Goal: Task Accomplishment & Management: Complete application form

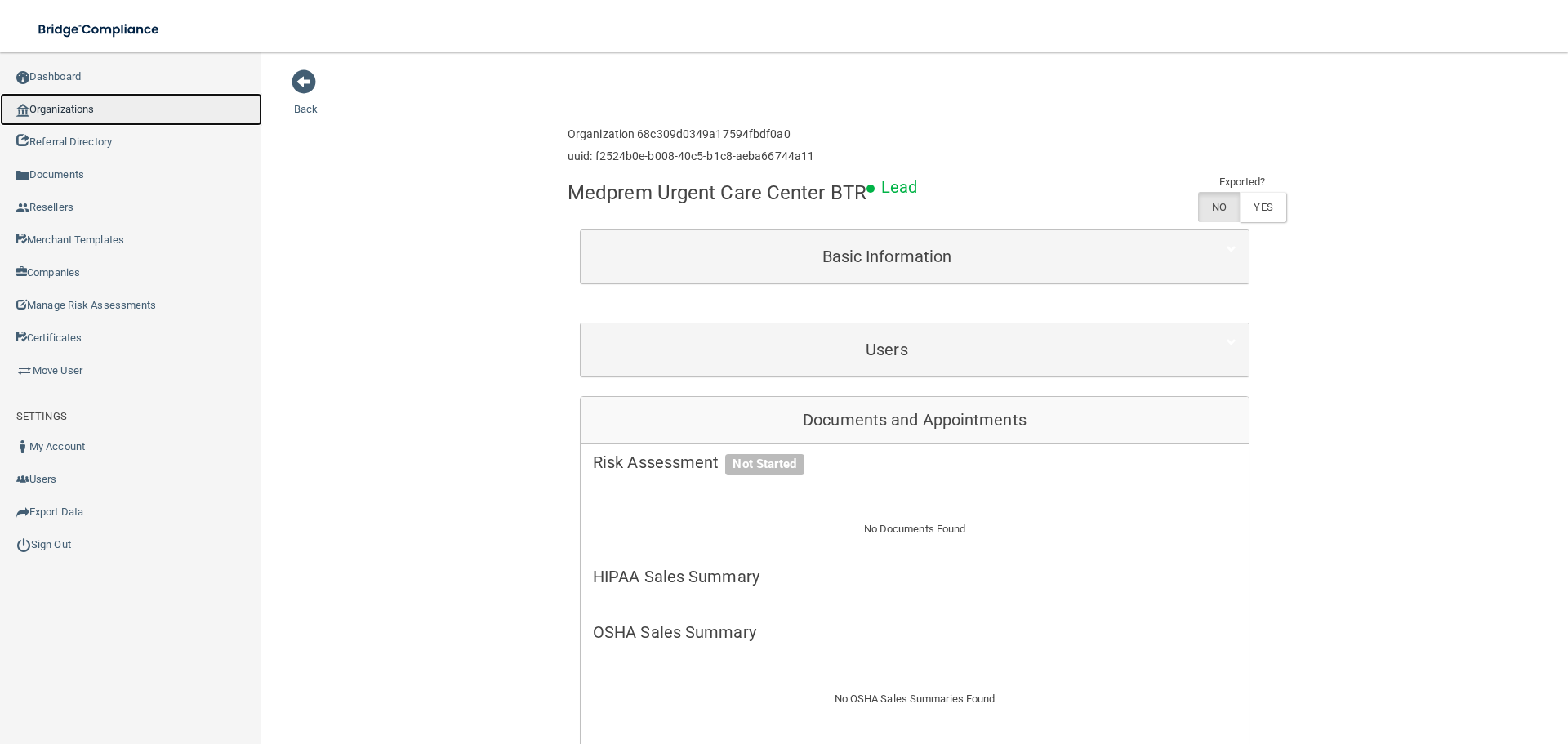
click at [92, 111] on link "Organizations" at bounding box center [131, 110] width 262 height 33
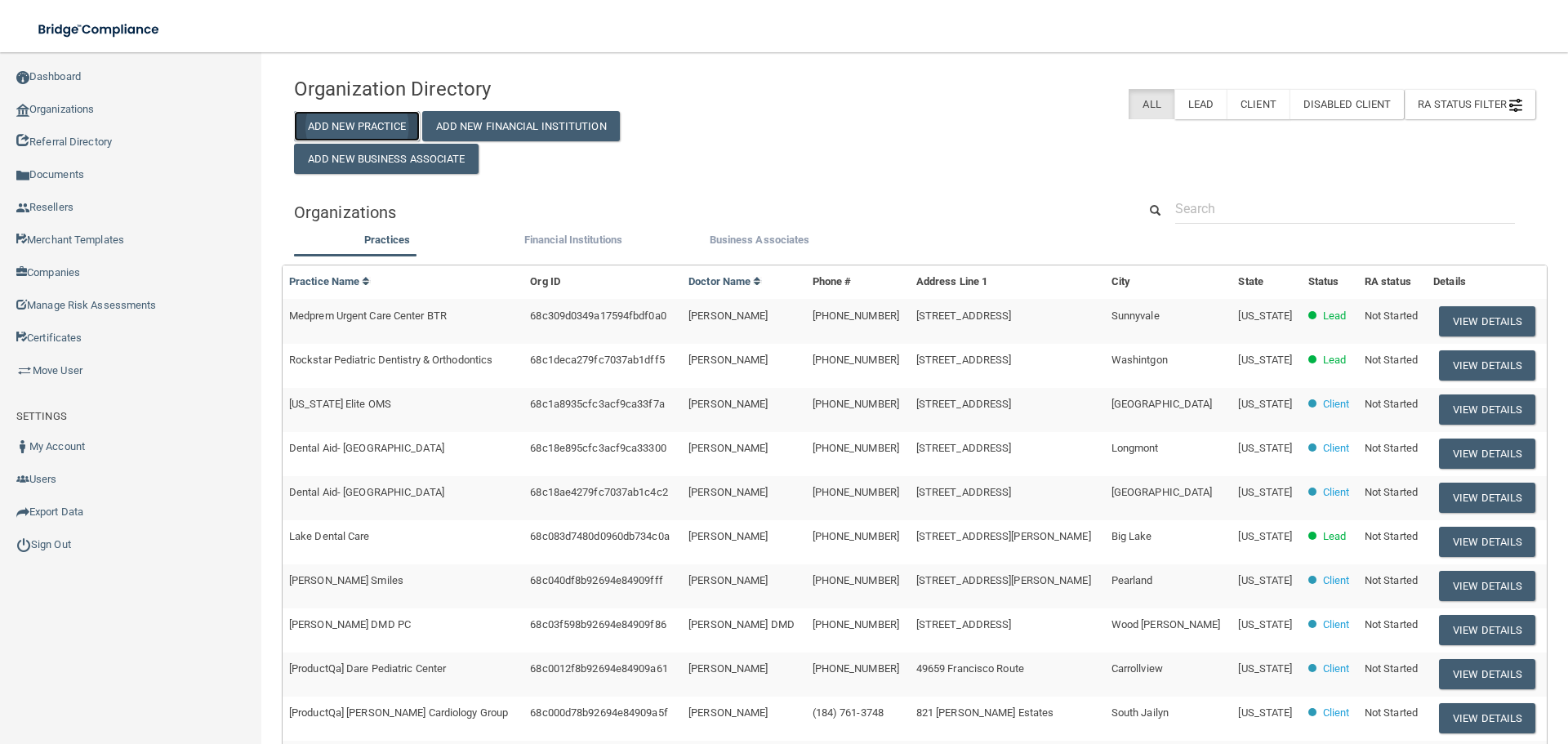
click at [389, 133] on button "Add New Practice" at bounding box center [356, 126] width 126 height 30
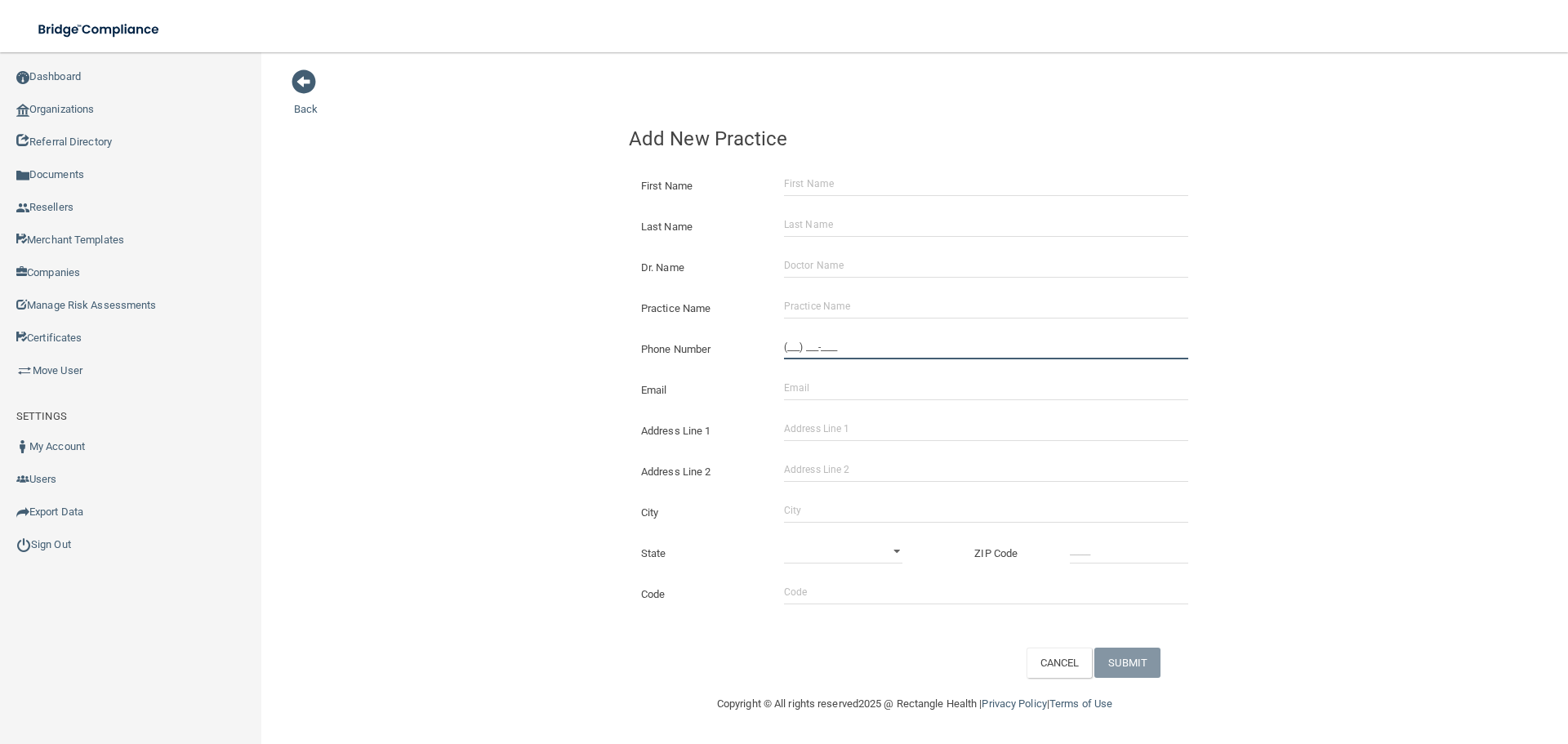
click at [830, 339] on input "(___) ___-____" at bounding box center [986, 346] width 404 height 25
paste input "tel"
type input "(___) ___-____"
click at [470, 289] on div "Back Add New Practice First Name Last Name Dr. Name Practice Name Phone Number …" at bounding box center [915, 373] width 1242 height 609
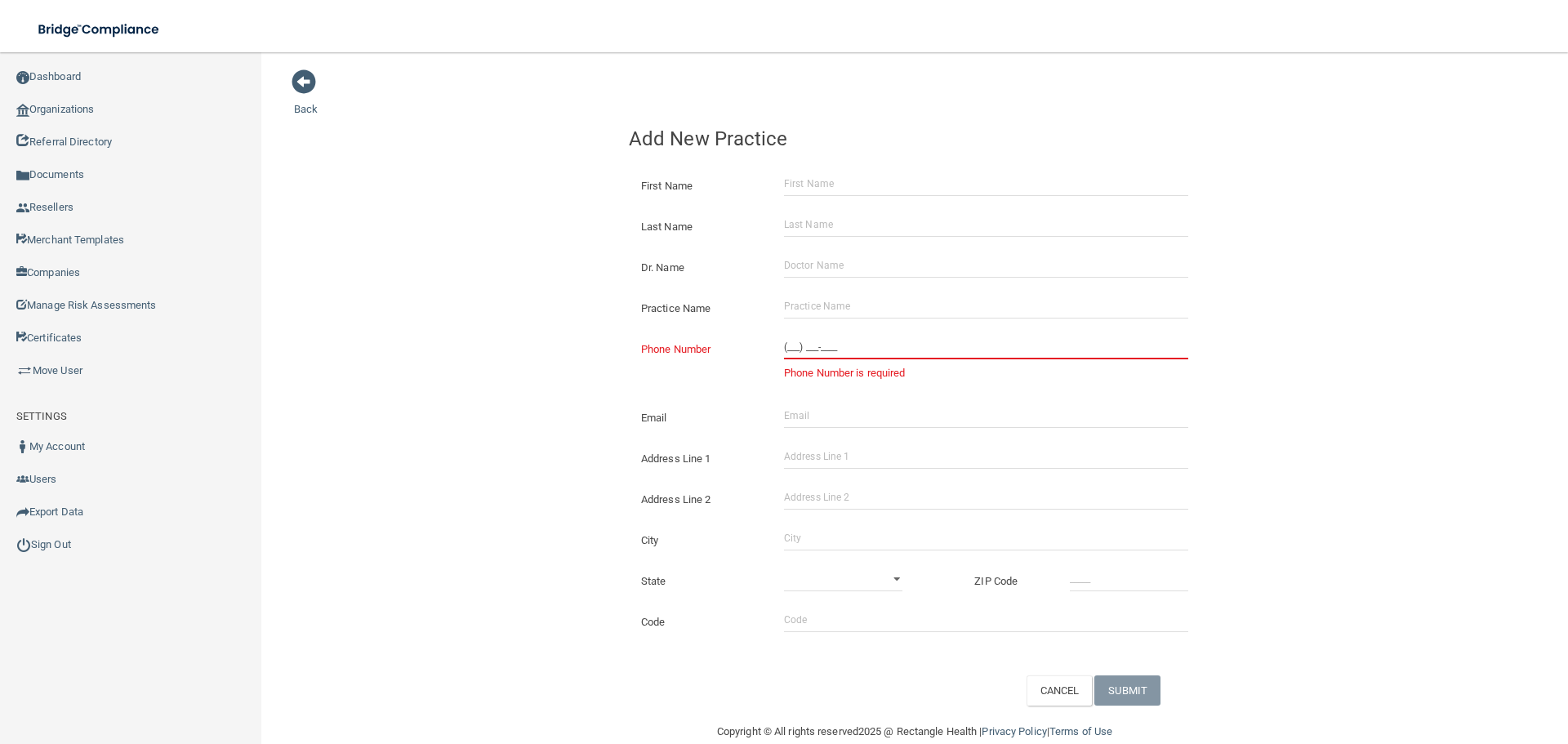
click at [806, 353] on input "(___) ___-____" at bounding box center [986, 346] width 404 height 25
paste input "tel"
type input "(___) ___-____"
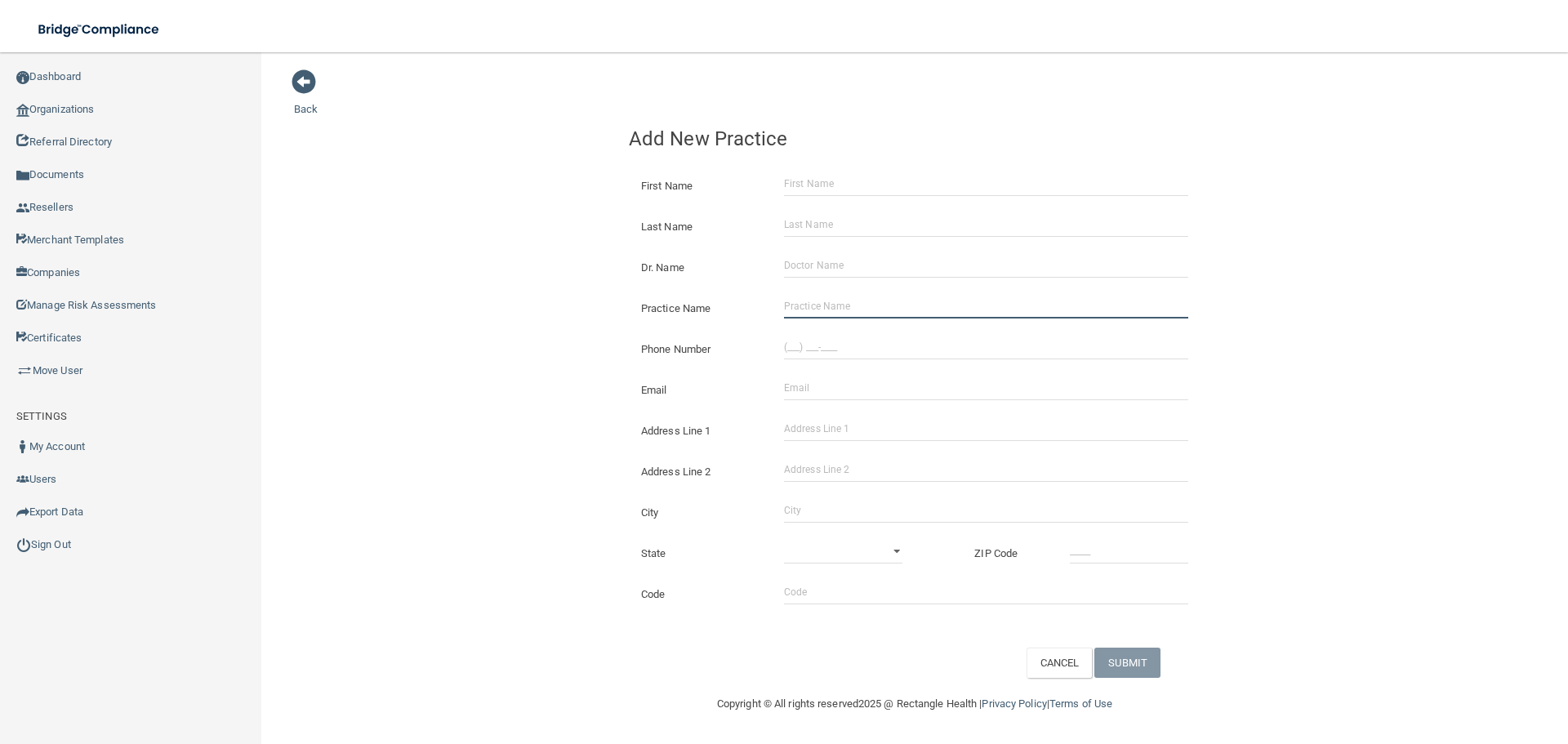
drag, startPoint x: 801, startPoint y: 308, endPoint x: 687, endPoint y: 311, distance: 114.0
click at [801, 308] on input "Practice Name" at bounding box center [986, 306] width 404 height 25
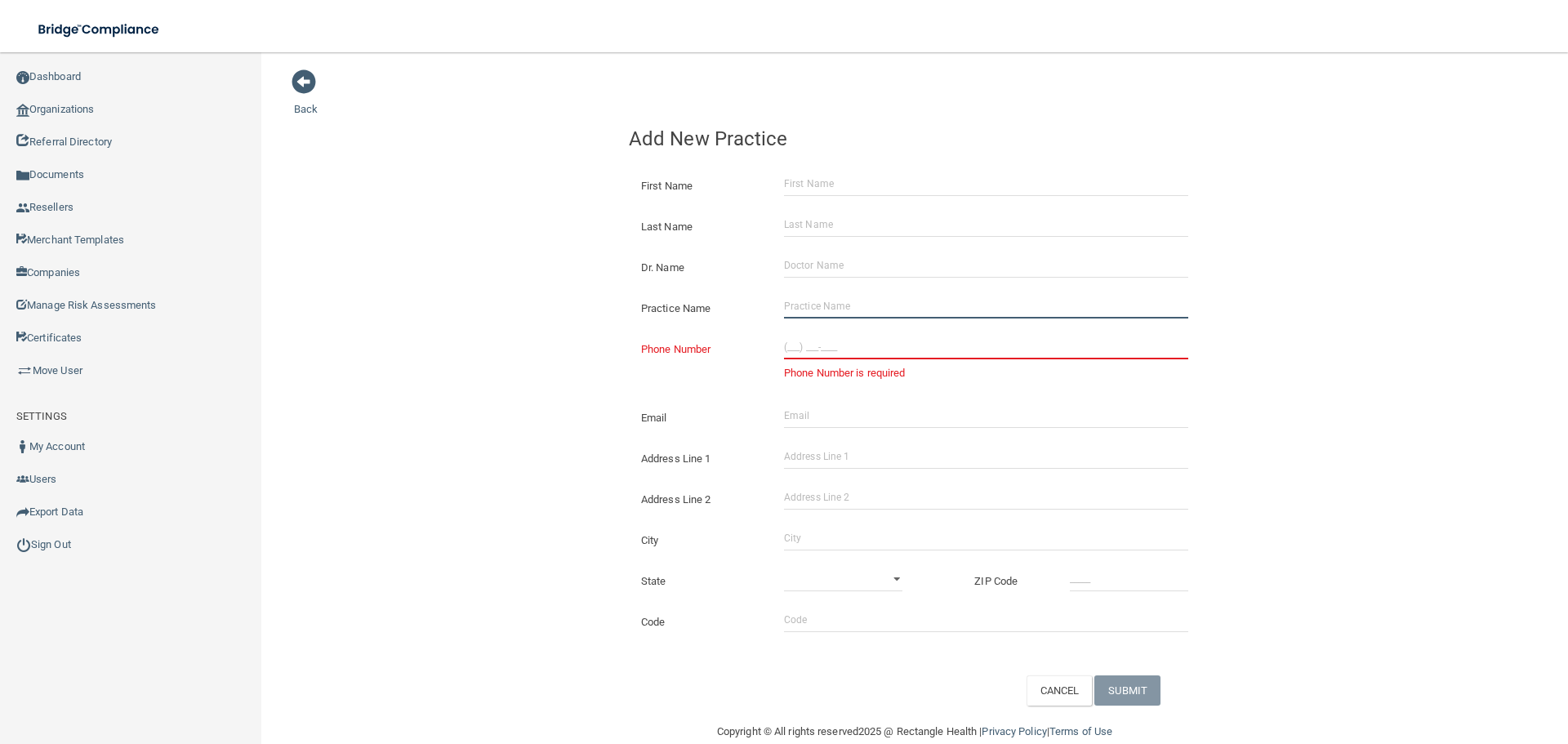
paste input "Borin M [PERSON_NAME]"
type input "Borin M [PERSON_NAME]"
drag, startPoint x: 853, startPoint y: 345, endPoint x: 785, endPoint y: 345, distance: 68.0
click at [853, 345] on input "(___) ___-____" at bounding box center [986, 346] width 404 height 25
paste input "703) 550-2940"
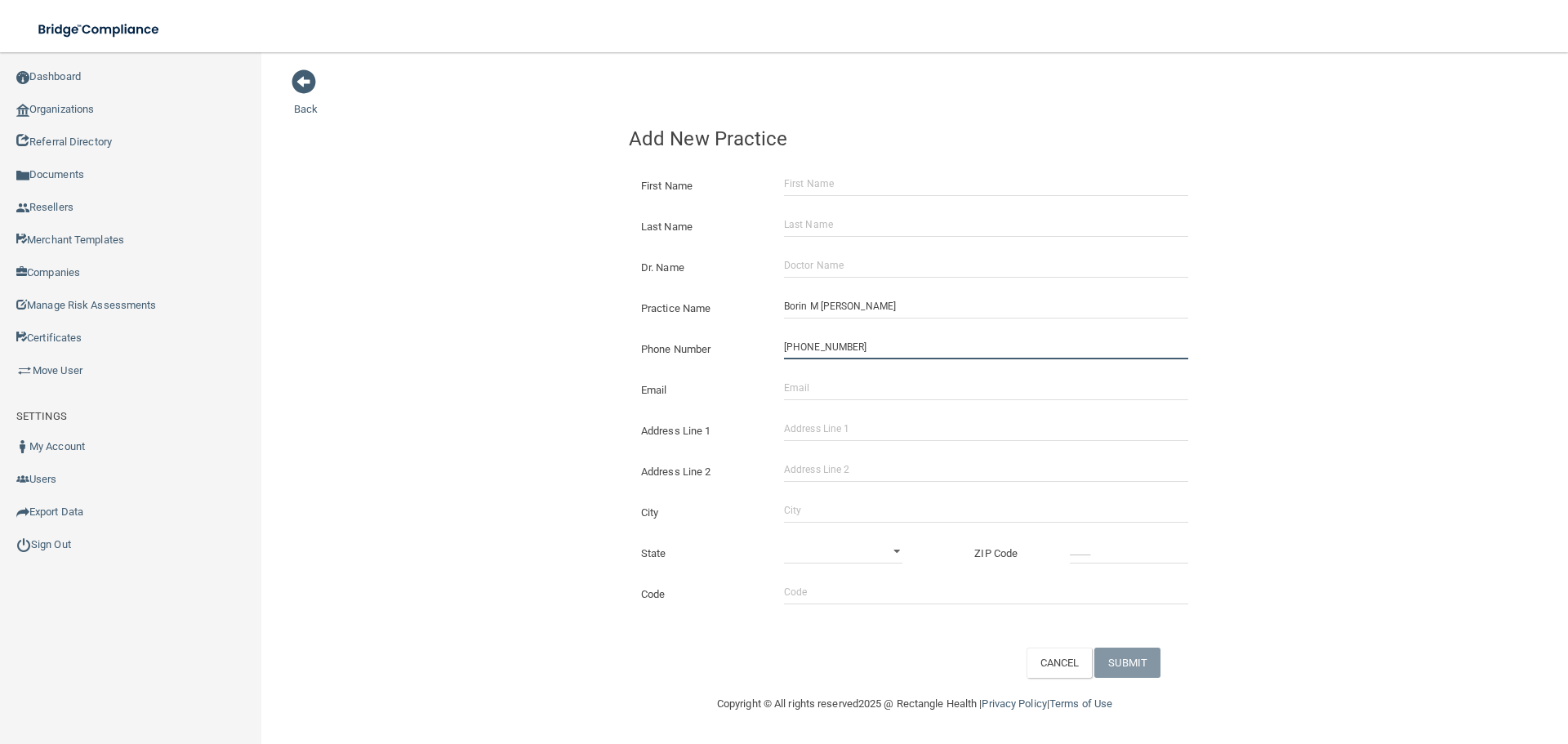
type input "[PHONE_NUMBER]"
click at [479, 312] on div "Back Add New Practice First Name Last Name Dr. Name Practice Name [PERSON_NAME]…" at bounding box center [915, 373] width 1242 height 609
click at [823, 429] on input "Address Line 1" at bounding box center [986, 429] width 404 height 25
paste input "6428 [GEOGRAPHIC_DATA]"
type input "6428 [GEOGRAPHIC_DATA]"
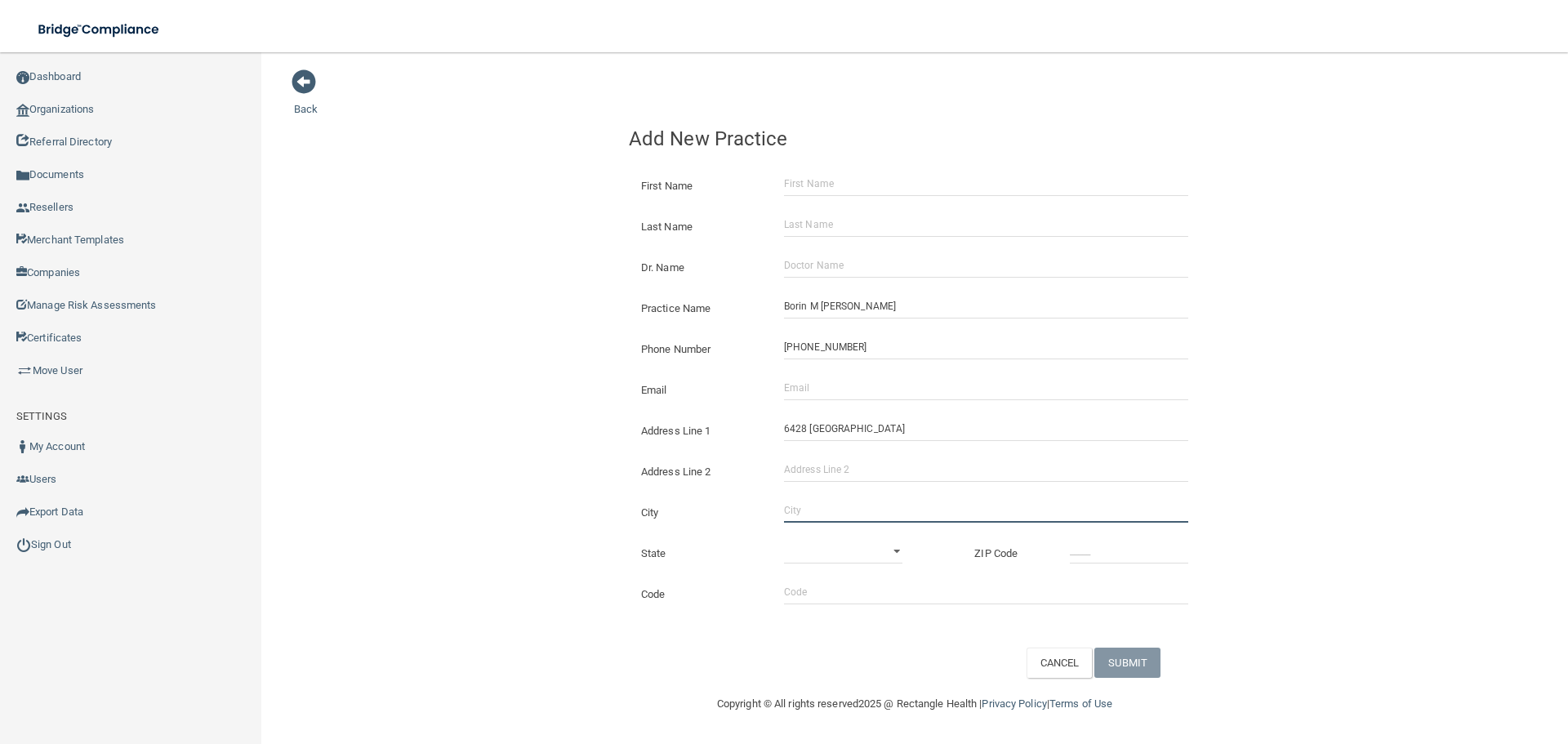
click at [817, 510] on input "City" at bounding box center [986, 510] width 404 height 25
type input "[GEOGRAPHIC_DATA]"
click at [827, 553] on select "[US_STATE] [US_STATE] [US_STATE] [US_STATE] [US_STATE] [US_STATE] [US_STATE] [U…" at bounding box center [843, 551] width 118 height 25
select select "46"
click at [784, 539] on select "[US_STATE] [US_STATE] [US_STATE] [US_STATE] [US_STATE] [US_STATE] [US_STATE] [U…" at bounding box center [843, 551] width 118 height 25
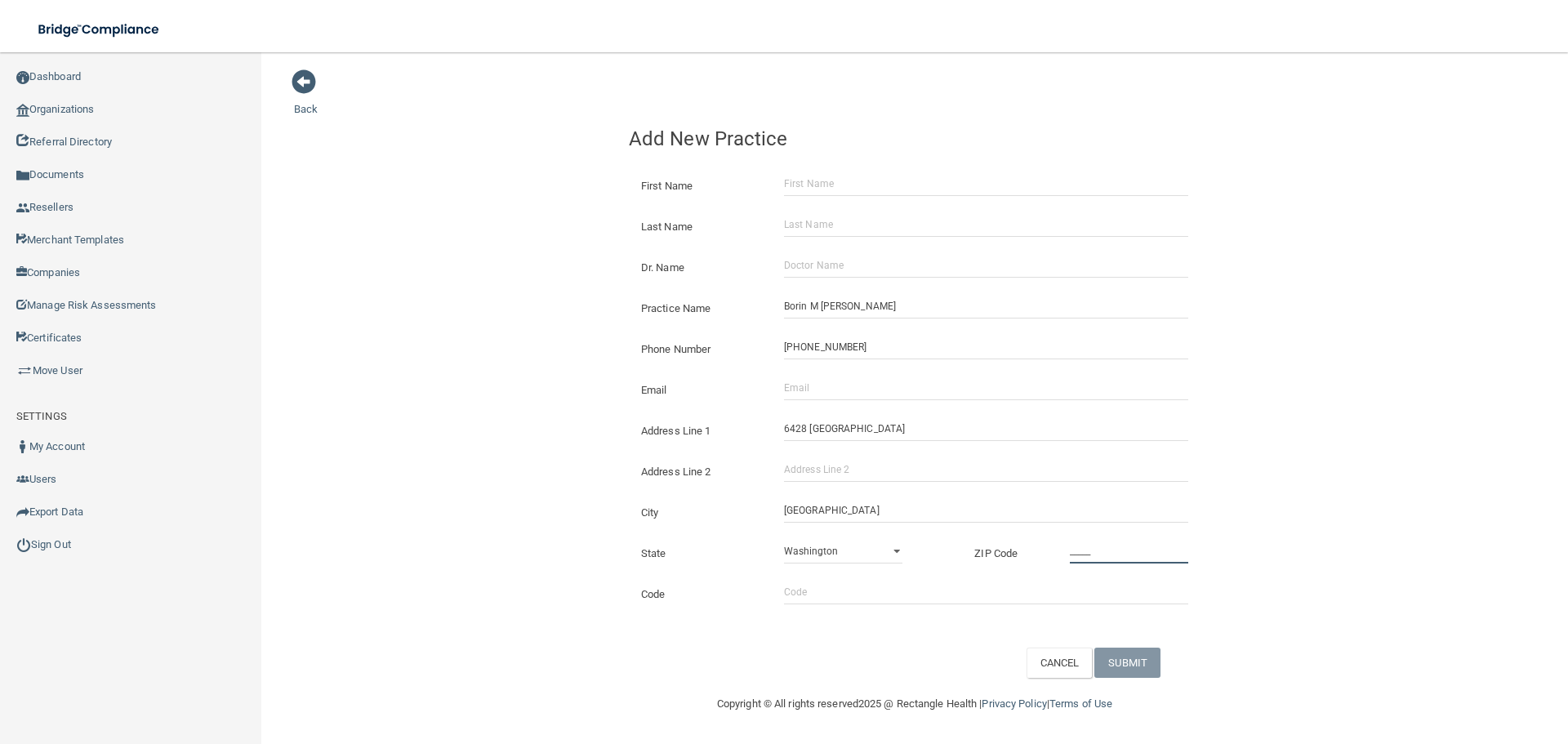
click at [1102, 557] on input "_____" at bounding box center [1129, 551] width 118 height 25
type input "22315"
click at [784, 392] on input "Email" at bounding box center [986, 388] width 404 height 25
paste input "[EMAIL_ADDRESS][DOMAIN_NAME]"
drag, startPoint x: 806, startPoint y: 393, endPoint x: 282, endPoint y: 392, distance: 524.0
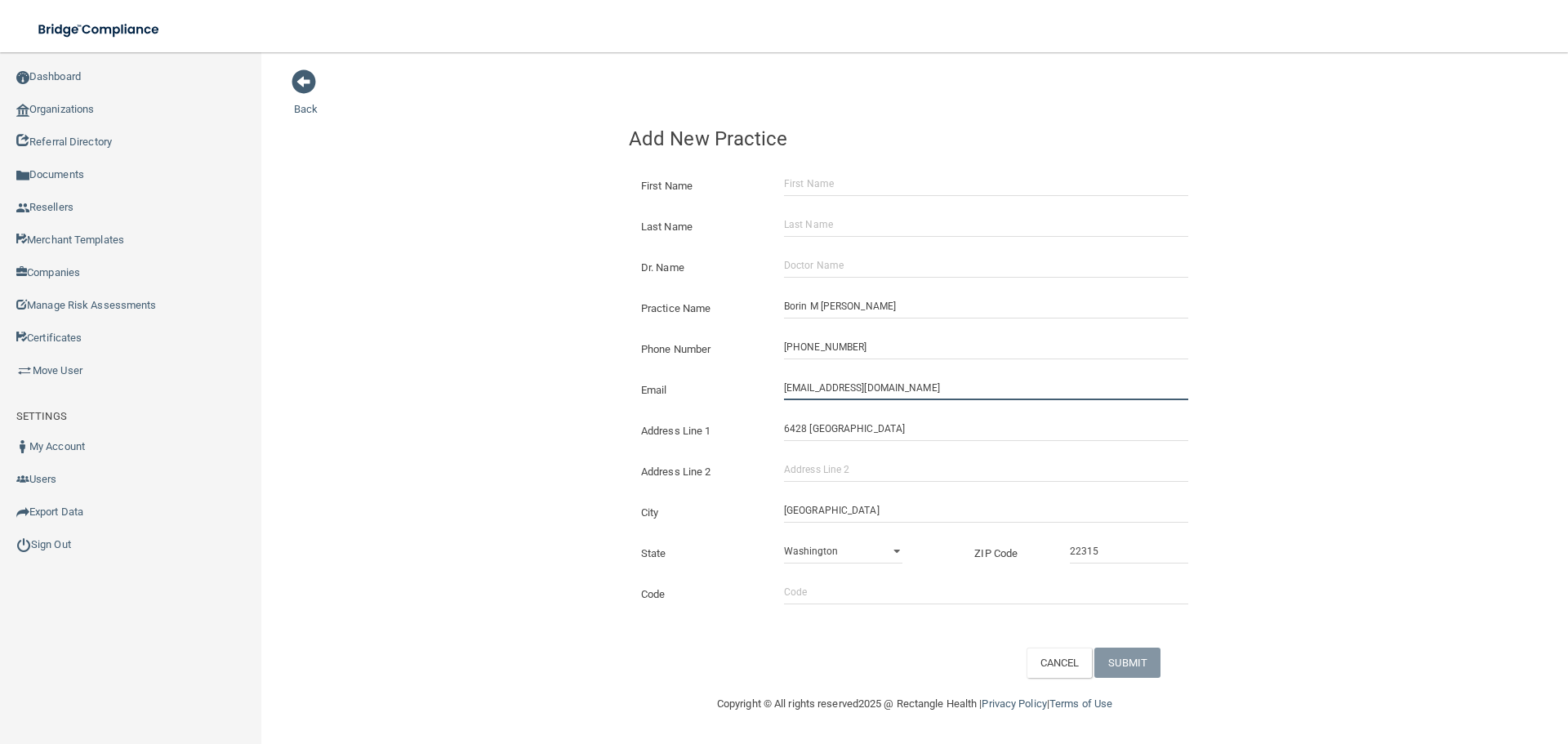
click at [370, 392] on div "Back Add New Practice First Name Last Name Dr. Name Practice Name Borin [PERSON…" at bounding box center [915, 373] width 1242 height 609
type input "[EMAIL_ADDRESS][DOMAIN_NAME]"
click at [436, 356] on div "Back Add New Practice First Name Last Name Dr. Name Practice Name Borin [PERSON…" at bounding box center [915, 373] width 1242 height 609
click at [823, 271] on input "Dr. Name" at bounding box center [986, 265] width 404 height 25
paste input "[PERSON_NAME]"
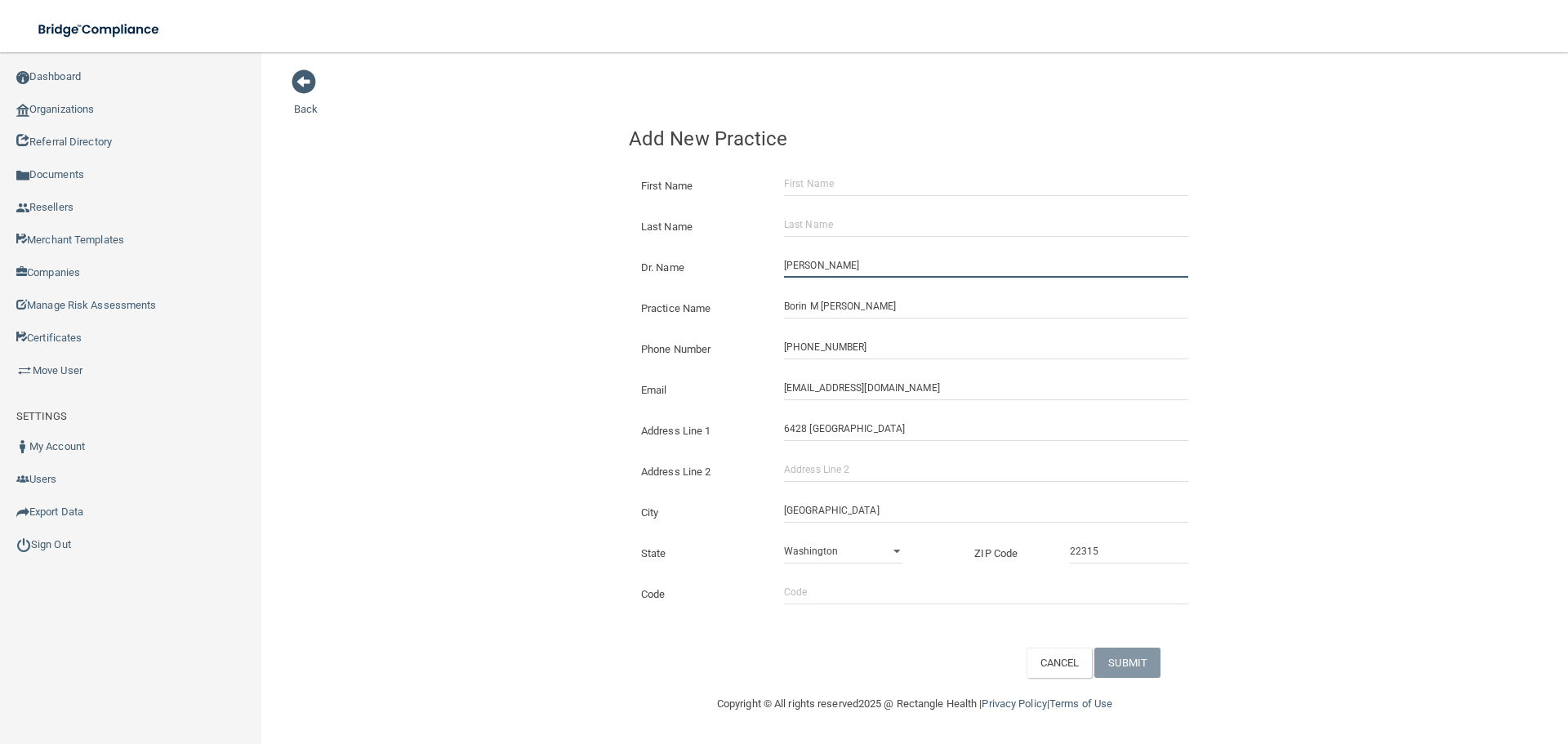
type input "[PERSON_NAME]"
paste input "[PERSON_NAME]"
click at [820, 186] on input "First Name" at bounding box center [986, 183] width 404 height 25
click at [829, 189] on input "[PERSON_NAME]" at bounding box center [986, 183] width 404 height 25
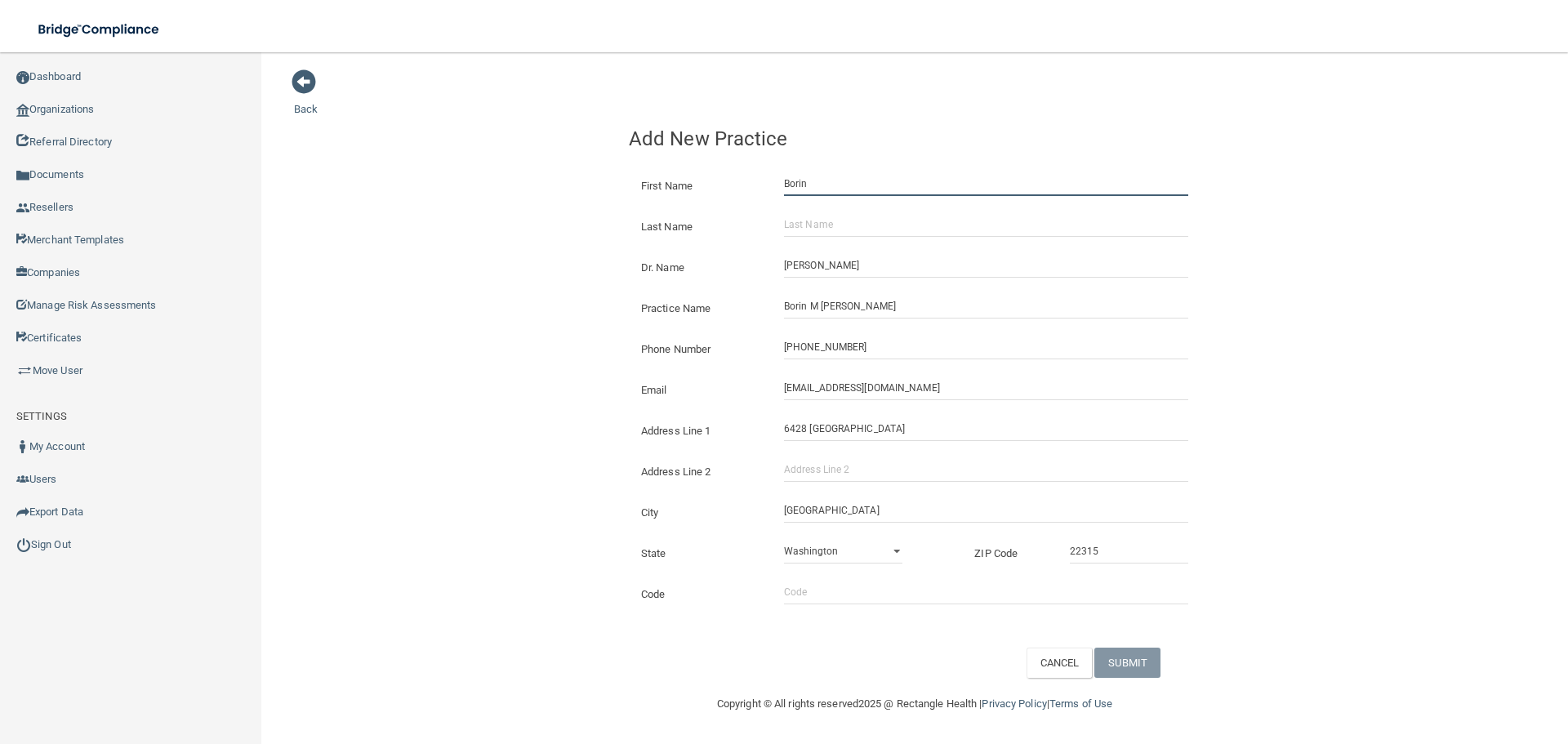
type input "Borin"
click at [830, 206] on div "Last Name" at bounding box center [915, 220] width 597 height 41
click at [830, 213] on input "Last Name" at bounding box center [986, 224] width 404 height 25
paste input "[PERSON_NAME]"
type input "[PERSON_NAME]"
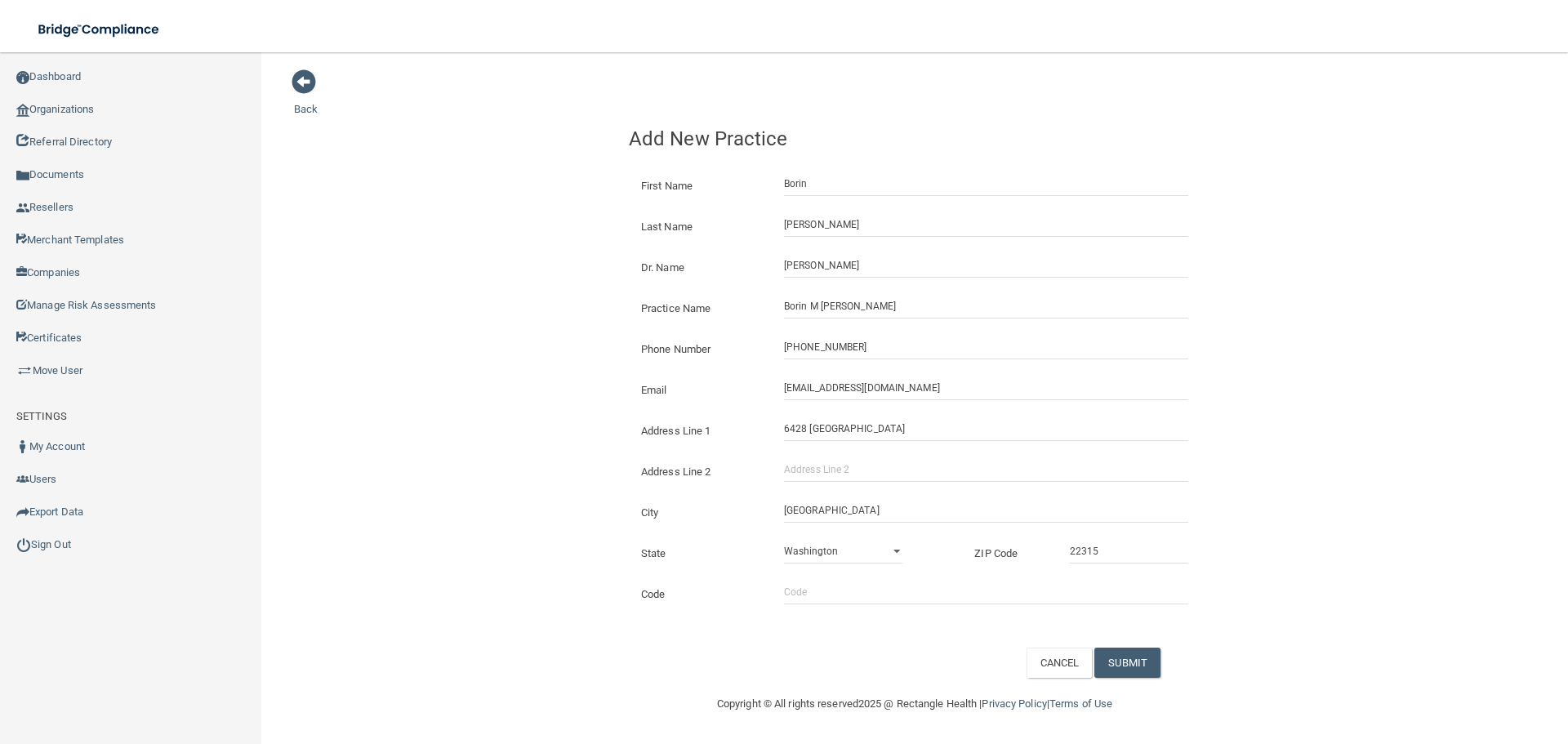
click at [1163, 662] on div "CANCEL SUBMIT" at bounding box center [1113, 662] width 199 height 30
click at [1137, 669] on button "SUBMIT" at bounding box center [1127, 662] width 66 height 30
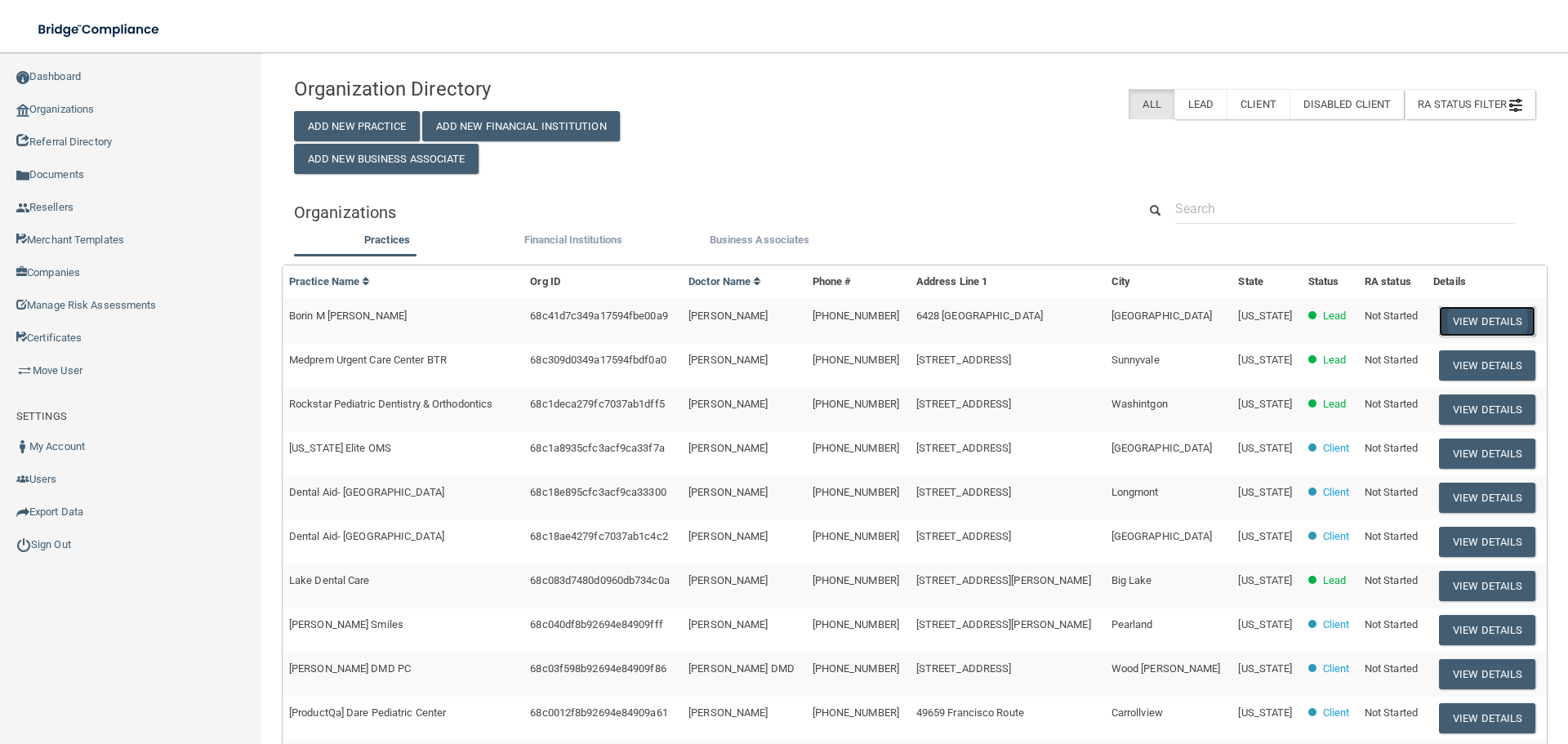
click at [1442, 322] on button "View Details" at bounding box center [1486, 321] width 96 height 30
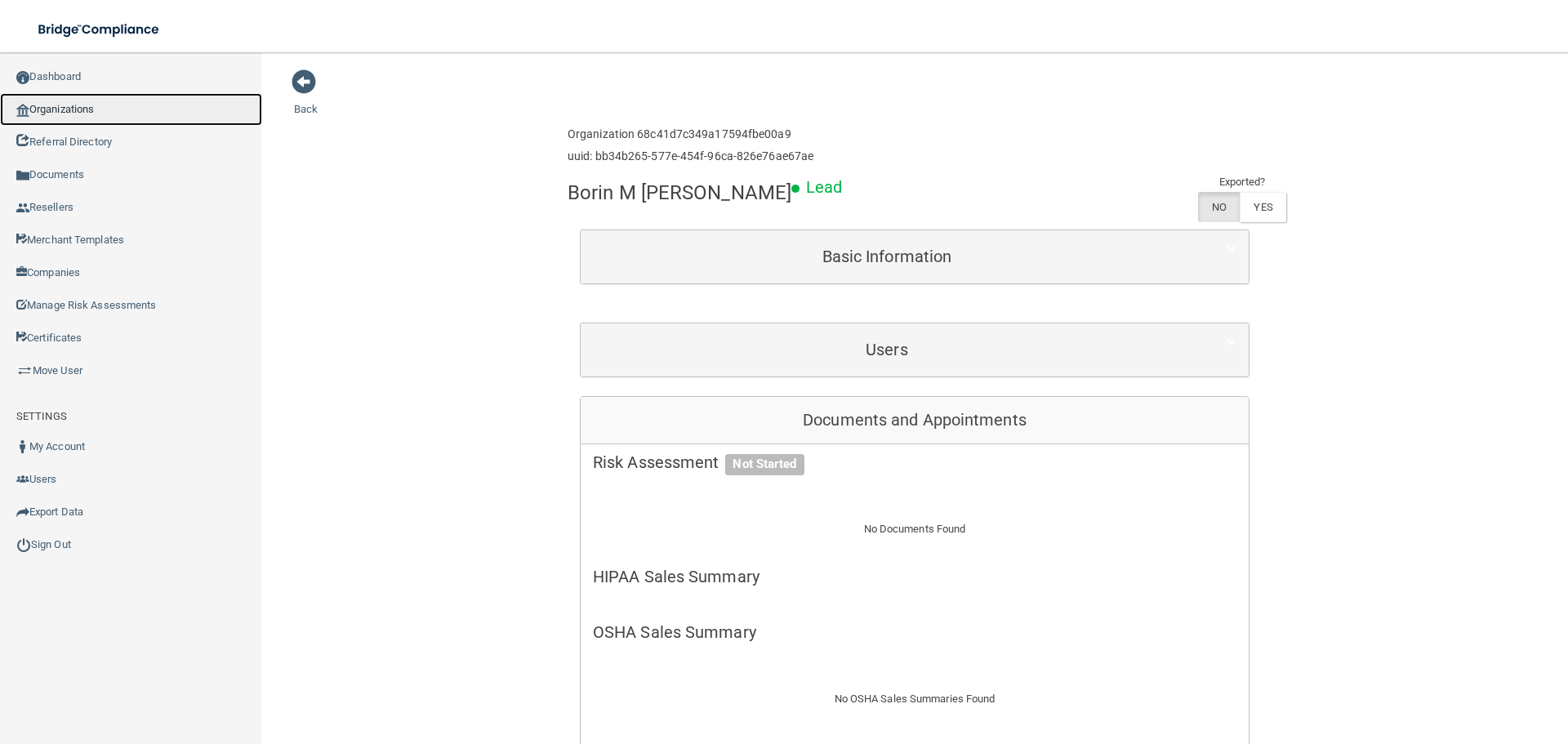
click at [111, 115] on link "Organizations" at bounding box center [131, 110] width 262 height 33
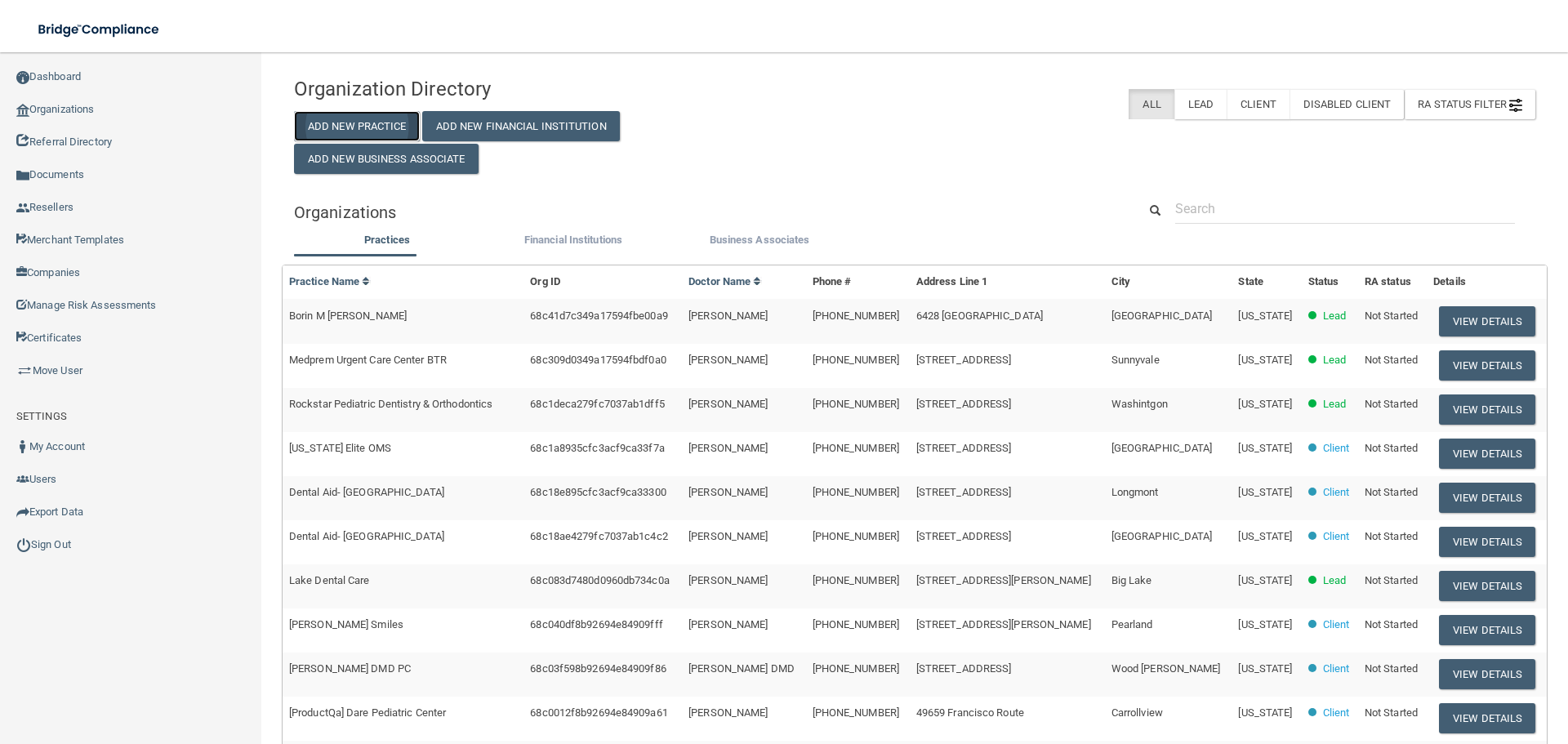
click at [333, 114] on button "Add New Practice" at bounding box center [356, 126] width 126 height 30
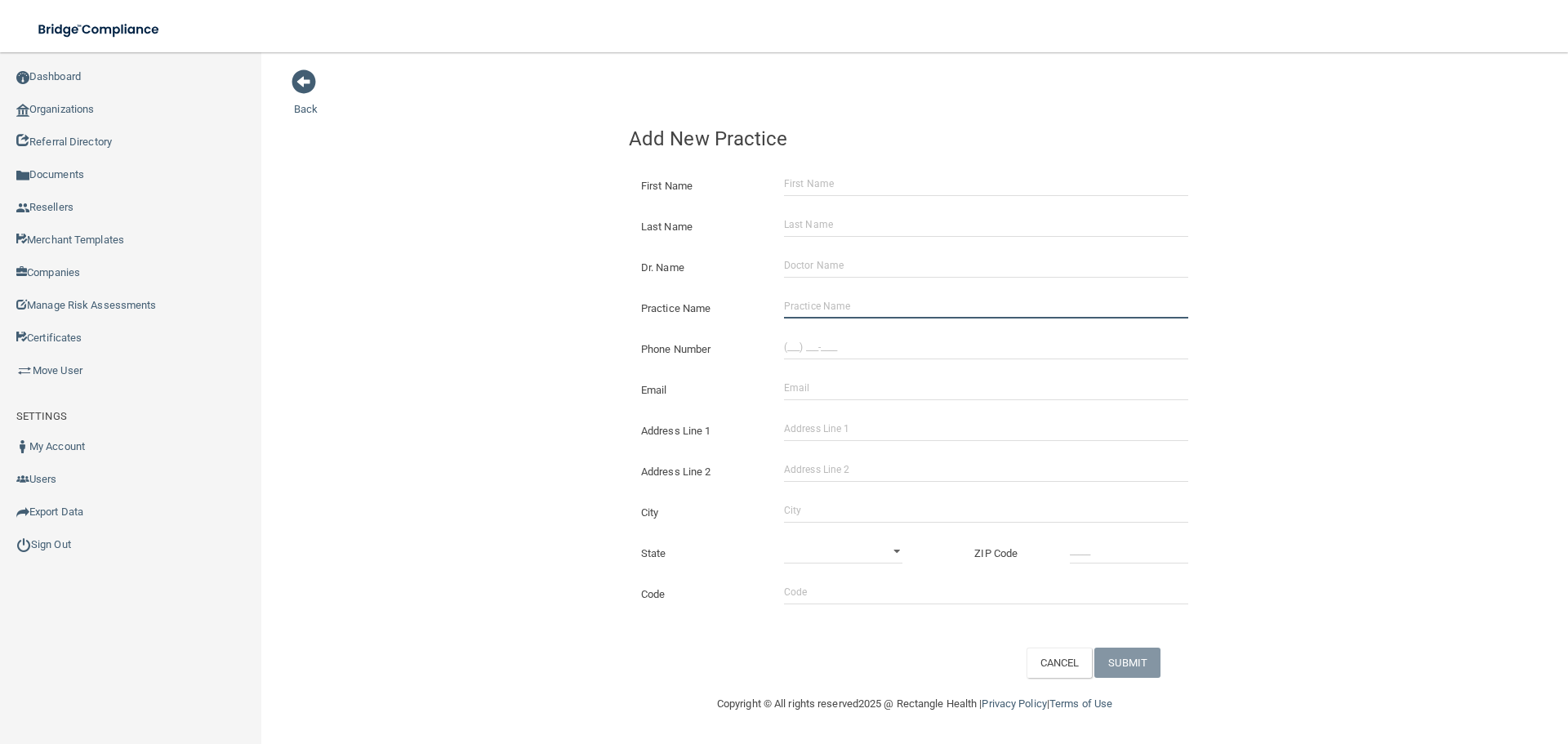
drag, startPoint x: 857, startPoint y: 305, endPoint x: 755, endPoint y: 317, distance: 102.7
click at [857, 305] on input "Practice Name" at bounding box center [986, 306] width 404 height 25
paste input "[PERSON_NAME] Dentistry"
type input "[PERSON_NAME] Dentistry"
drag, startPoint x: 844, startPoint y: 343, endPoint x: 763, endPoint y: 343, distance: 81.0
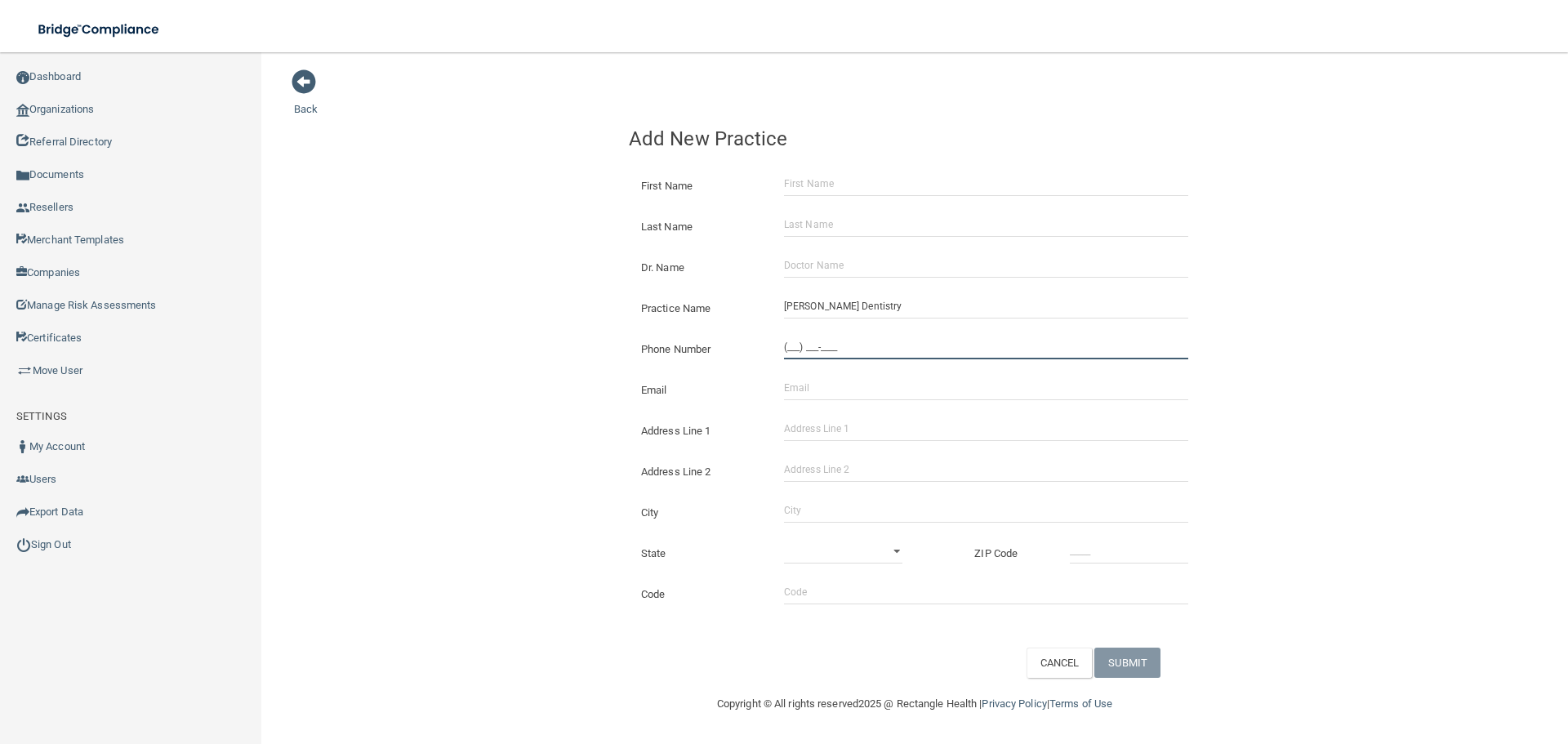
click at [844, 343] on input "(___) ___-____" at bounding box center [986, 346] width 404 height 25
paste input "517) 323-4105"
type input "[PHONE_NUMBER]"
click at [449, 324] on div "Back Add New Practice First Name Last Name Dr. Name Practice Name Rashid Dentis…" at bounding box center [915, 373] width 1242 height 609
click at [811, 433] on input "Address Line 1" at bounding box center [986, 429] width 404 height 25
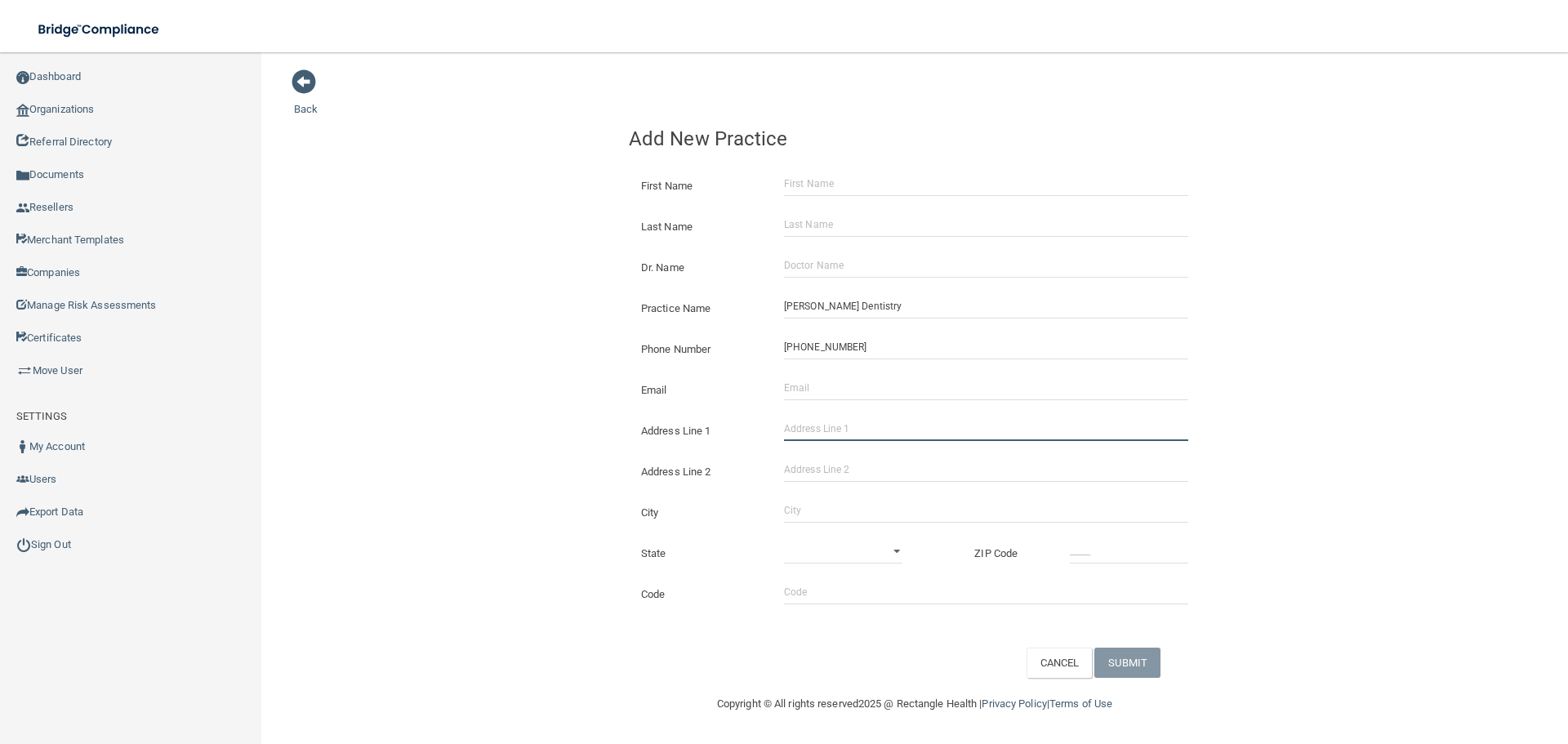
paste input "[STREET_ADDRESS]"
type input "[STREET_ADDRESS]"
drag, startPoint x: 800, startPoint y: 508, endPoint x: 806, endPoint y: 500, distance: 10.0
click at [804, 508] on input "City" at bounding box center [986, 510] width 404 height 25
type input "Lansing"
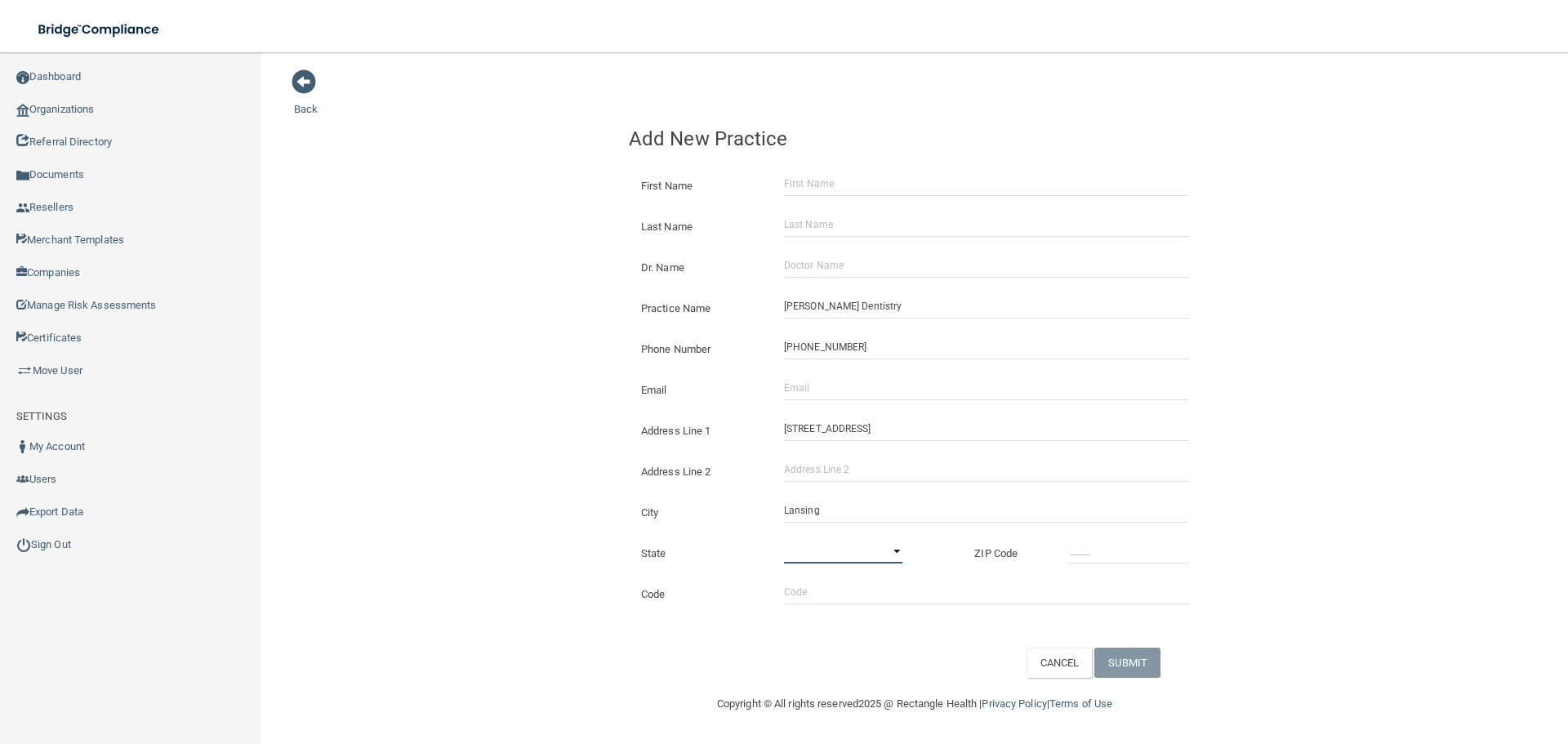
click at [828, 551] on select "[US_STATE] [US_STATE] [US_STATE] [US_STATE] [US_STATE] [US_STATE] [US_STATE] [U…" at bounding box center [843, 551] width 118 height 25
select select "22"
click at [784, 539] on select "[US_STATE] [US_STATE] [US_STATE] [US_STATE] [US_STATE] [US_STATE] [US_STATE] [U…" at bounding box center [843, 551] width 118 height 25
click at [1135, 547] on input "_____" at bounding box center [1129, 551] width 118 height 25
type input "48917"
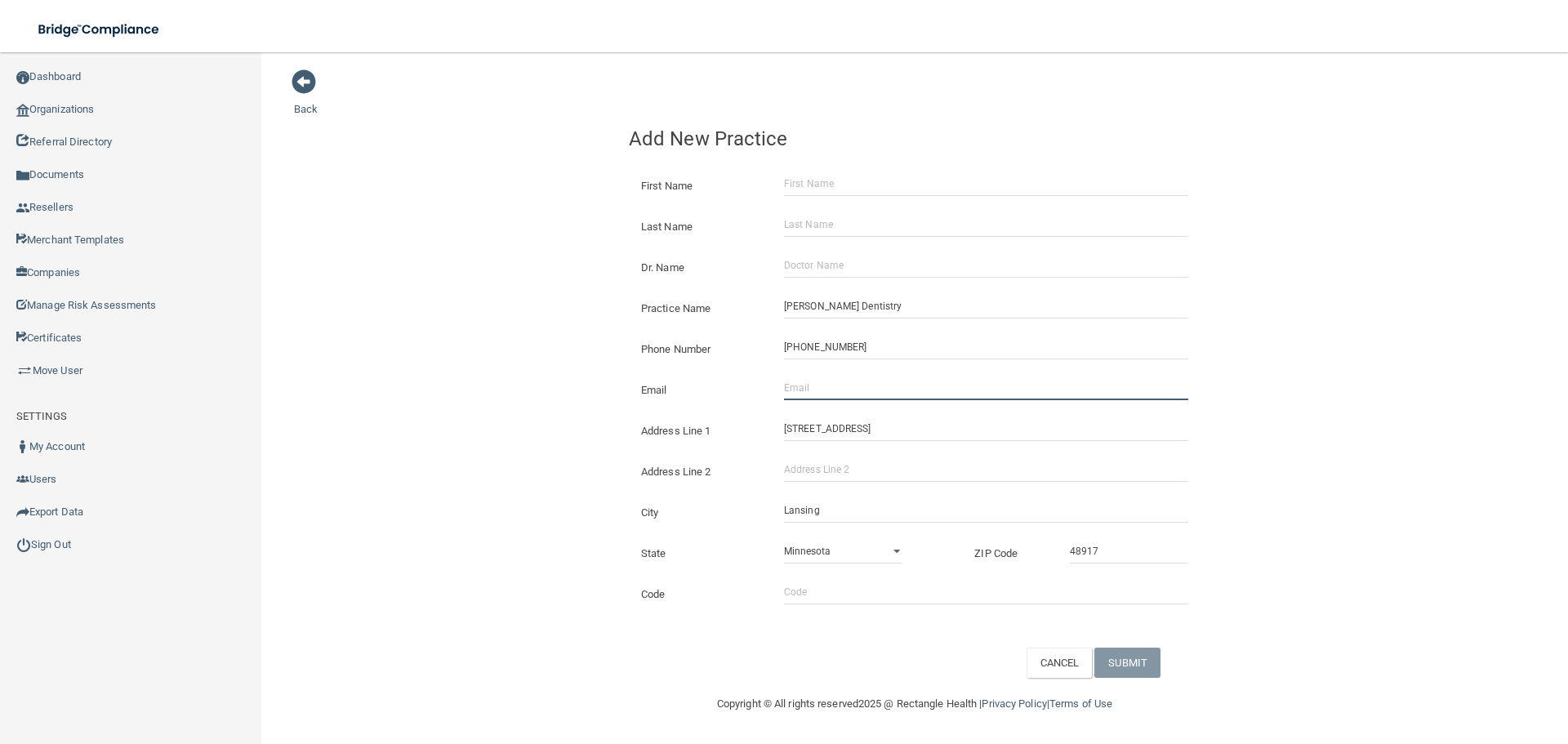
click at [822, 400] on input "Email" at bounding box center [986, 388] width 404 height 25
paste input "[EMAIL_ADDRESS][DOMAIN_NAME]"
type input "[EMAIL_ADDRESS][DOMAIN_NAME]"
click at [537, 390] on div "Back Add New Practice First Name Last Name Dr. Name Practice Name Rashid Dentis…" at bounding box center [915, 373] width 1242 height 609
click at [829, 257] on input "Dr. Name" at bounding box center [986, 265] width 404 height 25
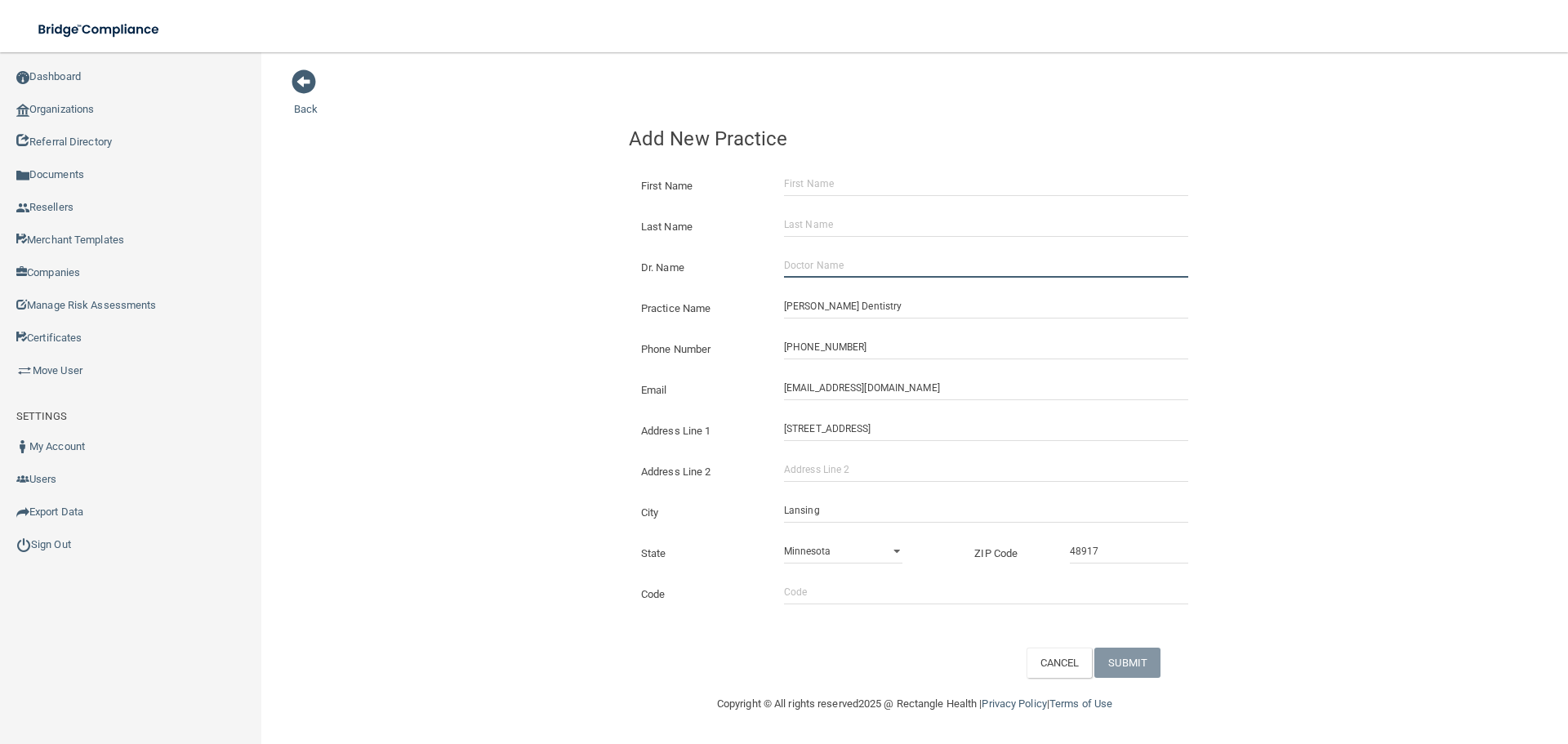
paste input "[PERSON_NAME]"
type input "[PERSON_NAME]"
click at [832, 181] on input "First Name" at bounding box center [986, 183] width 404 height 25
paste input "[PERSON_NAME]"
type input "[PERSON_NAME]"
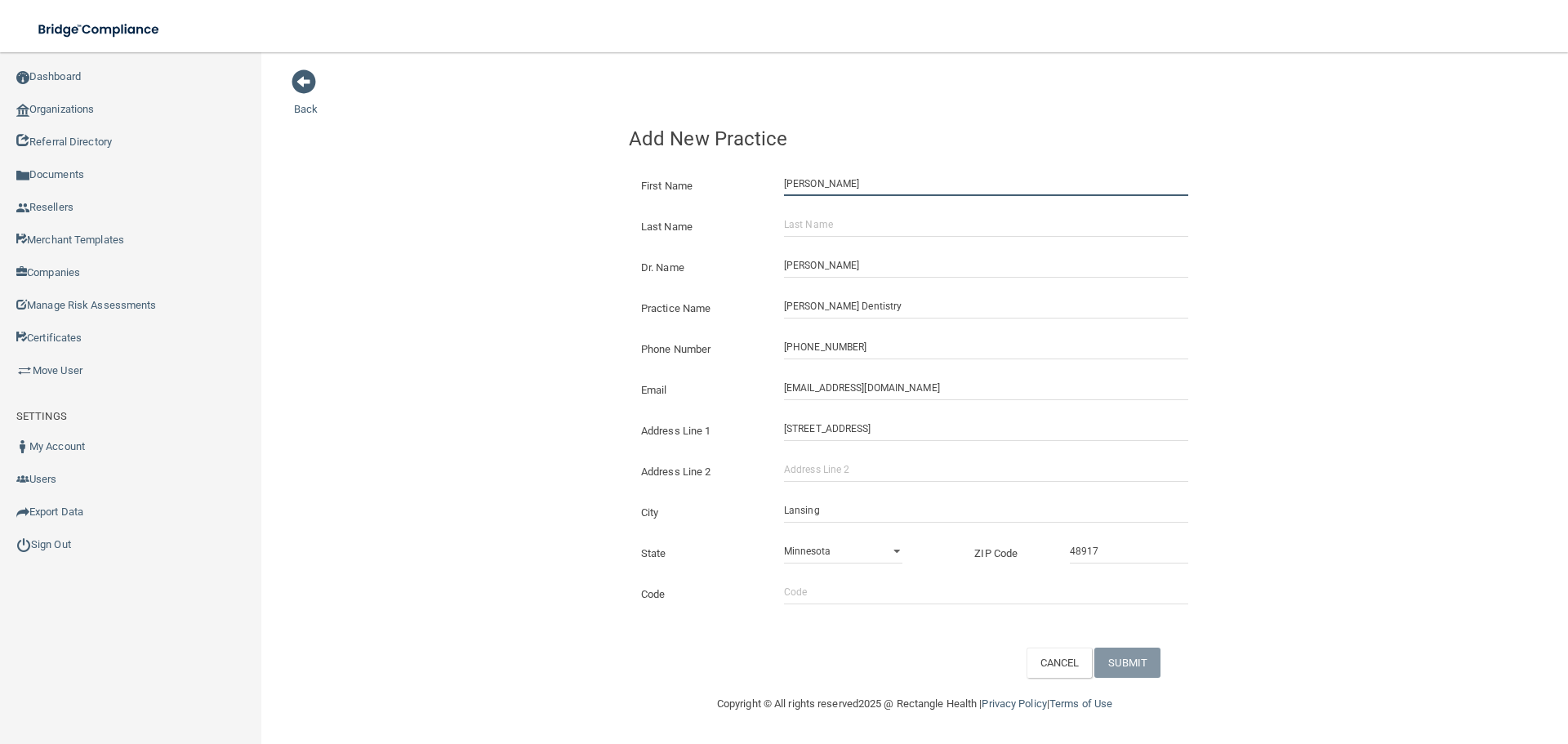
click at [832, 182] on input "[PERSON_NAME]" at bounding box center [986, 183] width 404 height 25
paste input "[PERSON_NAME]"
click at [831, 184] on input "[PERSON_NAME]" at bounding box center [986, 183] width 404 height 25
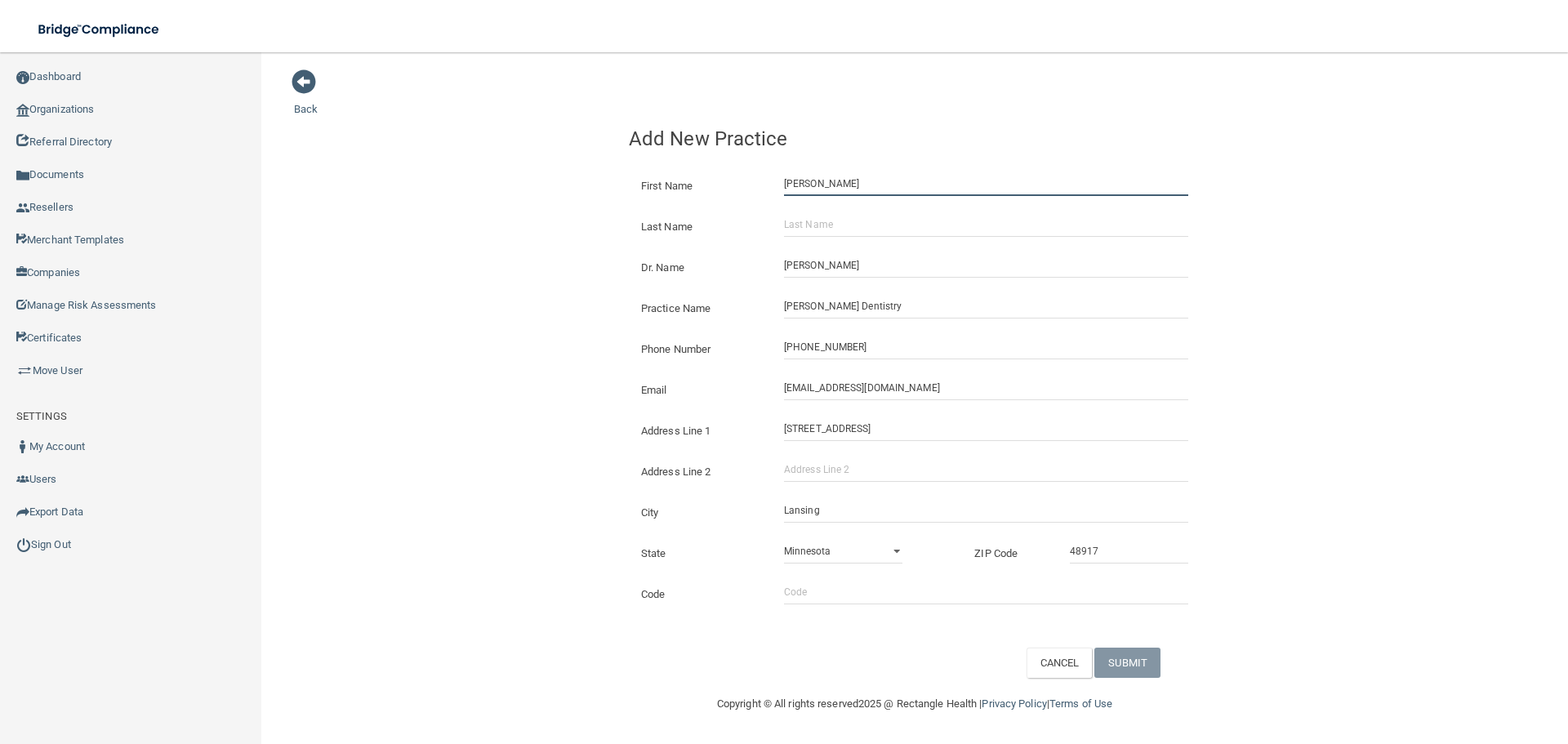
type input "[PERSON_NAME]"
click at [843, 236] on input "Last Name" at bounding box center [986, 224] width 404 height 25
paste input "[PERSON_NAME]"
type input "[PERSON_NAME]"
click at [1124, 655] on button "SUBMIT" at bounding box center [1127, 662] width 66 height 30
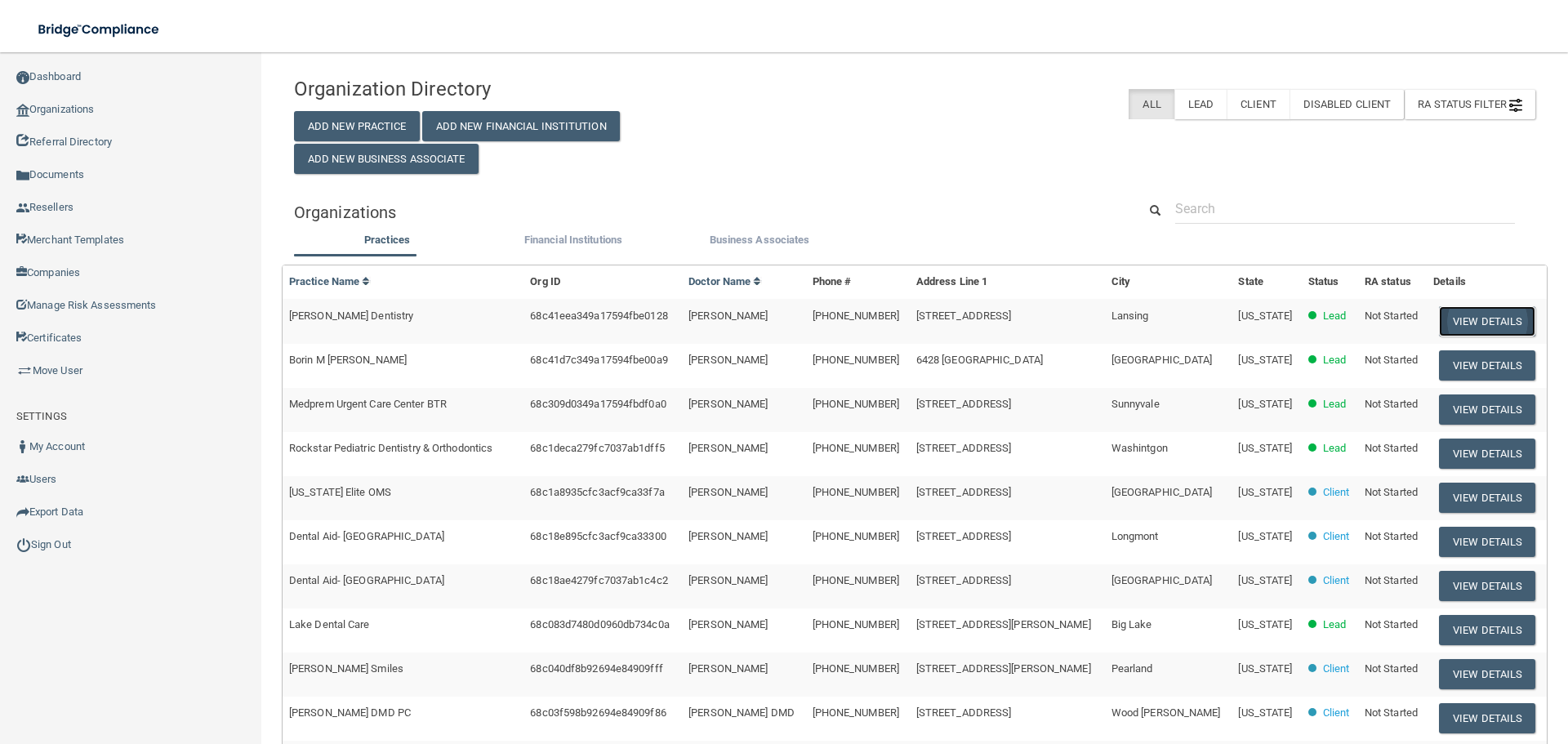
click at [1480, 312] on button "View Details" at bounding box center [1486, 321] width 96 height 30
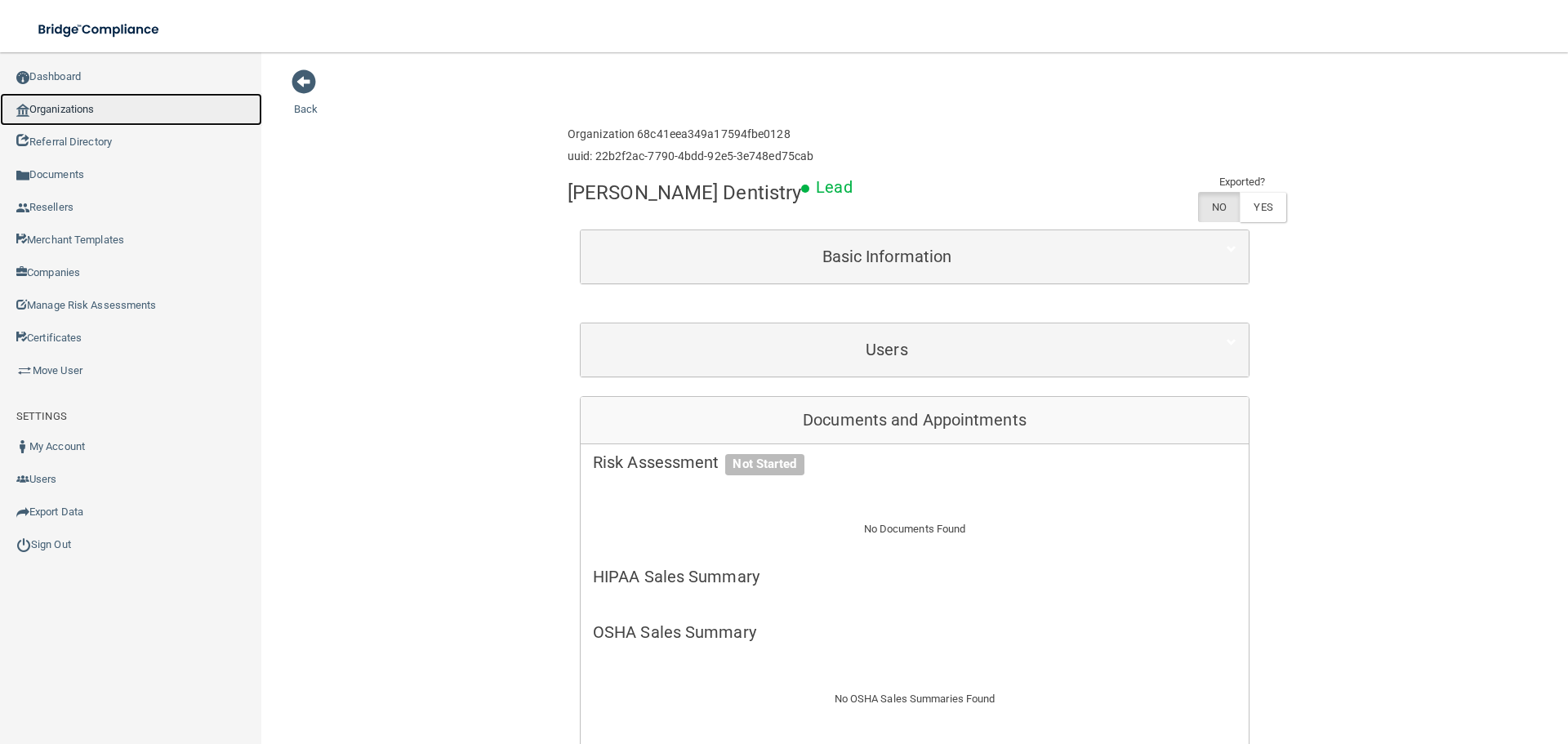
click at [135, 123] on link "Organizations" at bounding box center [131, 110] width 262 height 33
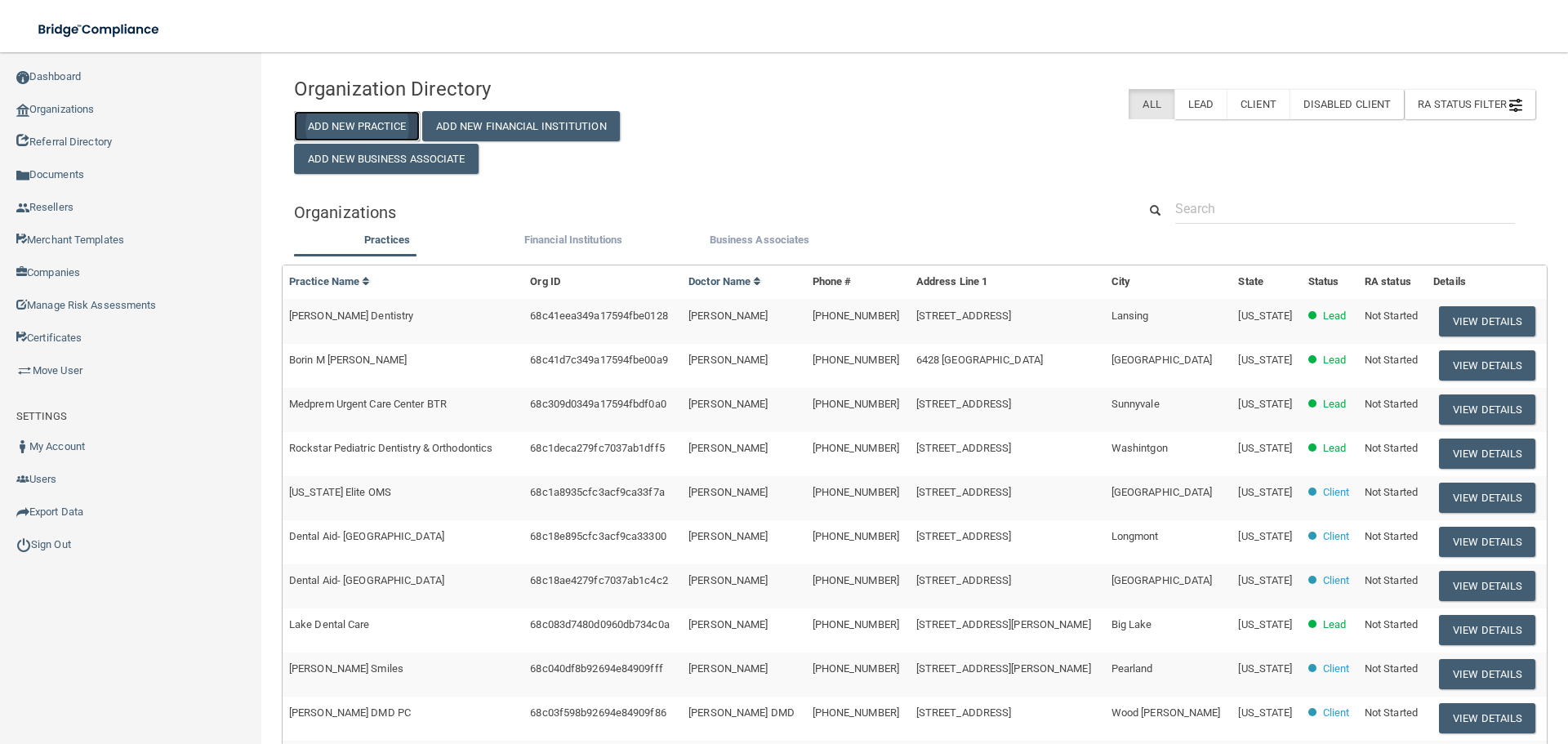
click at [360, 116] on button "Add New Practice" at bounding box center [356, 126] width 126 height 30
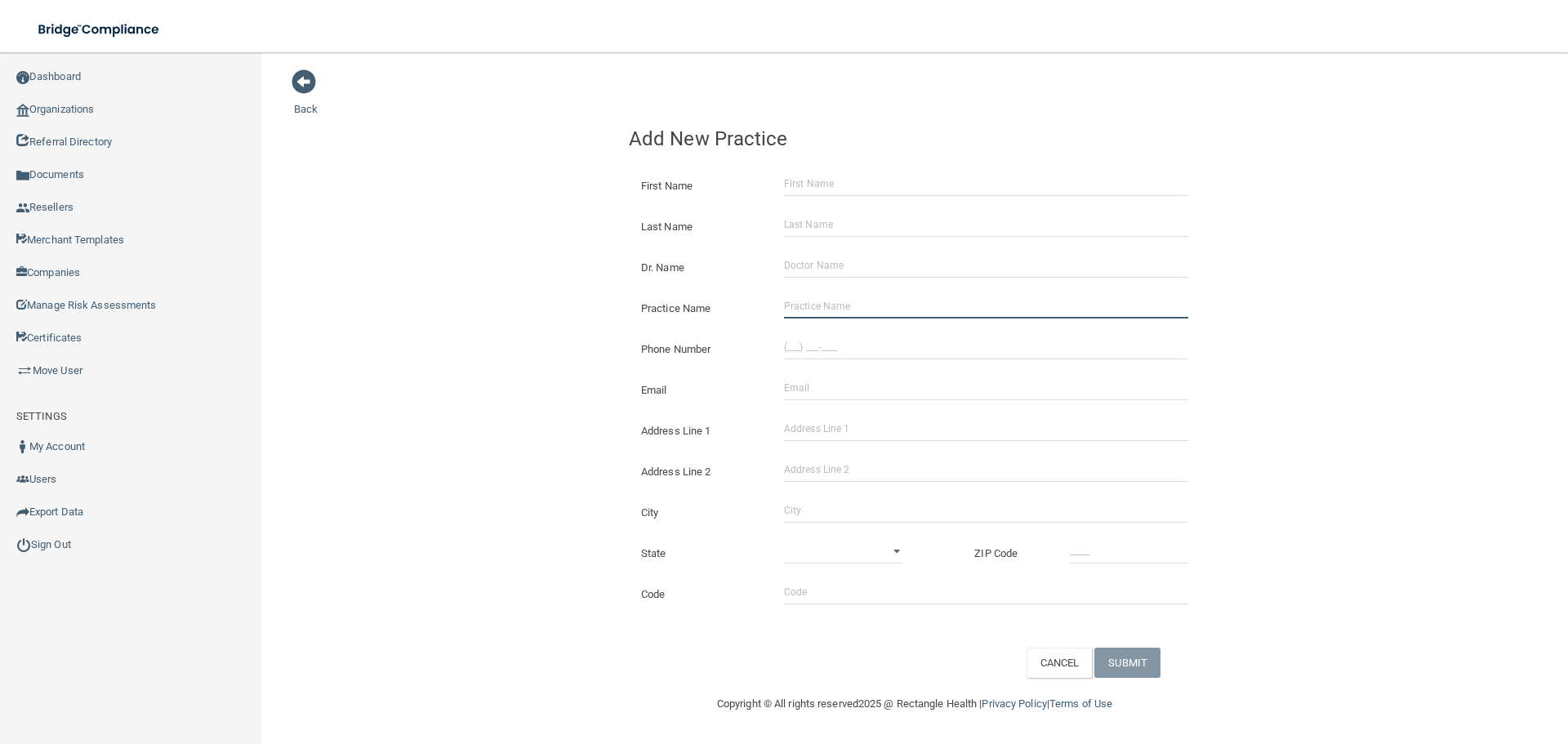
click at [885, 312] on input "Practice Name" at bounding box center [986, 306] width 404 height 25
paste input "[PERSON_NAME] Cosmetic & Family Dentistry"
type input "[PERSON_NAME] Cosmetic & Family Dentistry"
click at [820, 334] on input "(___) ___-____" at bounding box center [986, 346] width 404 height 25
paste input "845) 809-5640"
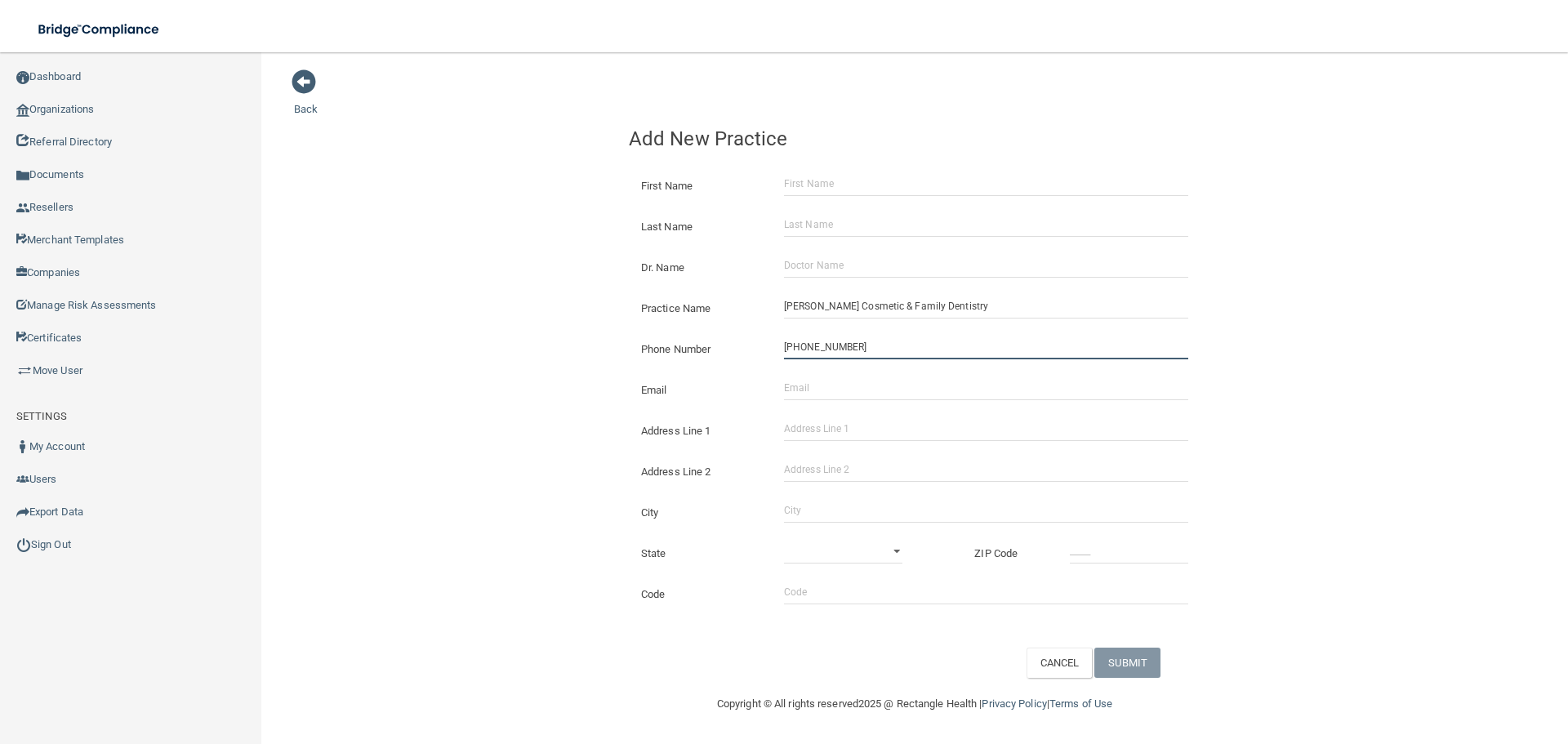
type input "[PHONE_NUMBER]"
drag, startPoint x: 437, startPoint y: 282, endPoint x: 57, endPoint y: 284, distance: 380.0
click at [410, 284] on div "Back Add New Practice First Name Last Name Dr. Name Practice Name [PERSON_NAME]…" at bounding box center [915, 373] width 1242 height 609
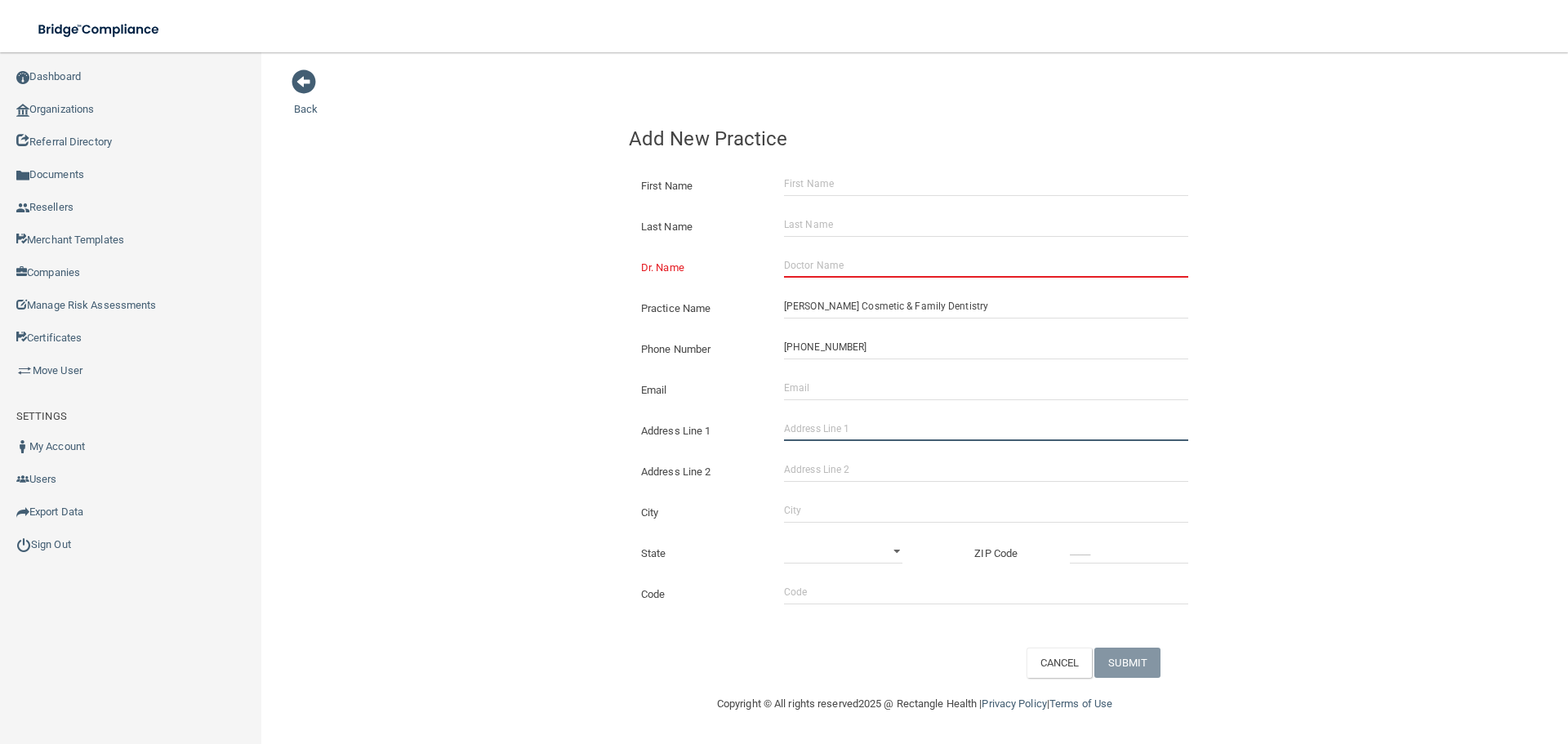
click at [865, 431] on input "Address Line 1" at bounding box center [986, 429] width 404 height 25
paste input "3377 Route 9"
type input "3377 Route 9"
drag, startPoint x: 828, startPoint y: 520, endPoint x: 835, endPoint y: 513, distance: 9.9
click at [828, 520] on input "City" at bounding box center [986, 510] width 404 height 25
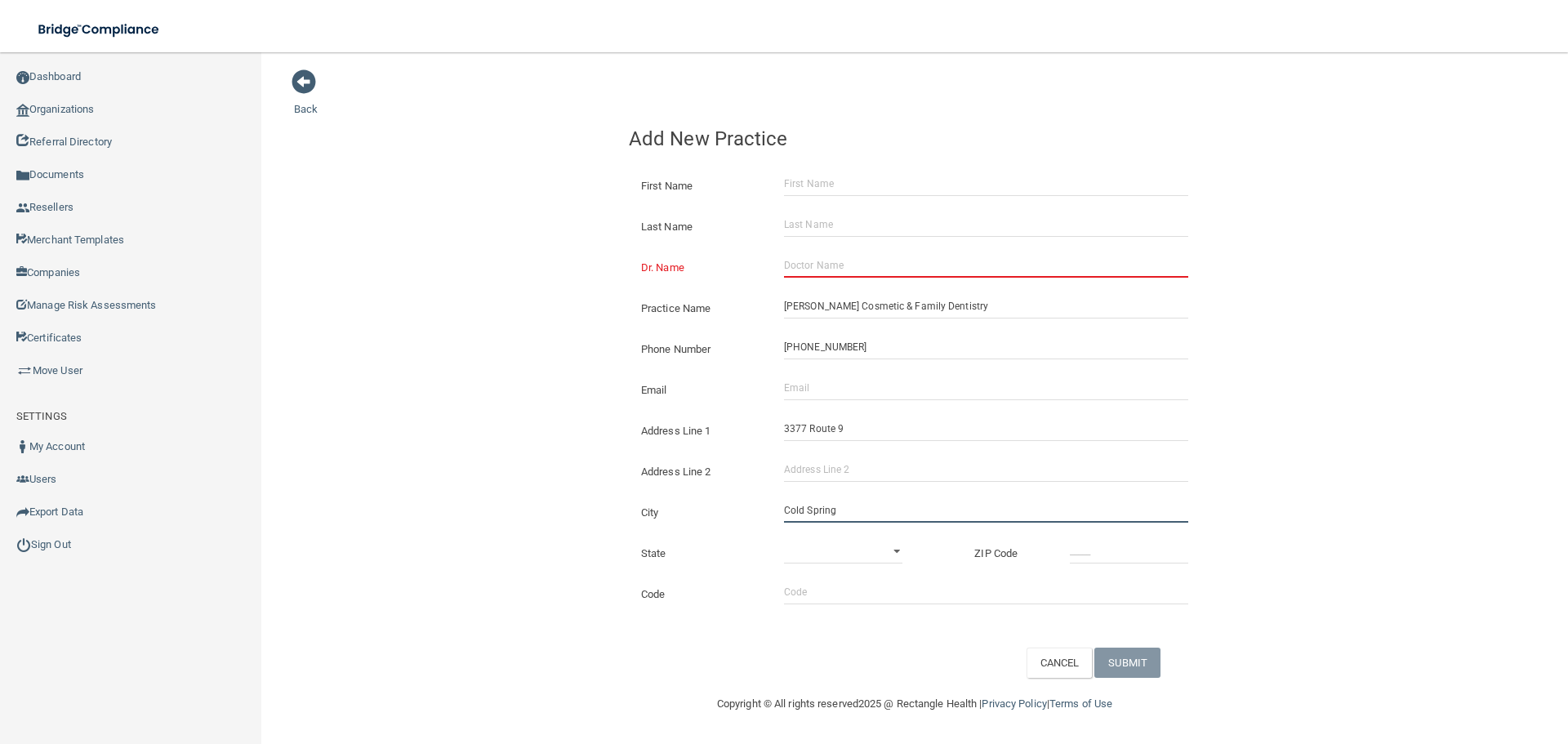
type input "Cold Spring"
click at [838, 534] on div "State [US_STATE] [US_STATE] [US_STATE] [US_STATE] [US_STATE] [US_STATE] [US_STA…" at bounding box center [915, 547] width 597 height 41
click at [833, 551] on select "[US_STATE] [US_STATE] [US_STATE] [US_STATE] [US_STATE] [US_STATE] [US_STATE] [U…" at bounding box center [843, 551] width 118 height 25
select select "32"
click at [784, 539] on select "[US_STATE] [US_STATE] [US_STATE] [US_STATE] [US_STATE] [US_STATE] [US_STATE] [U…" at bounding box center [843, 551] width 118 height 25
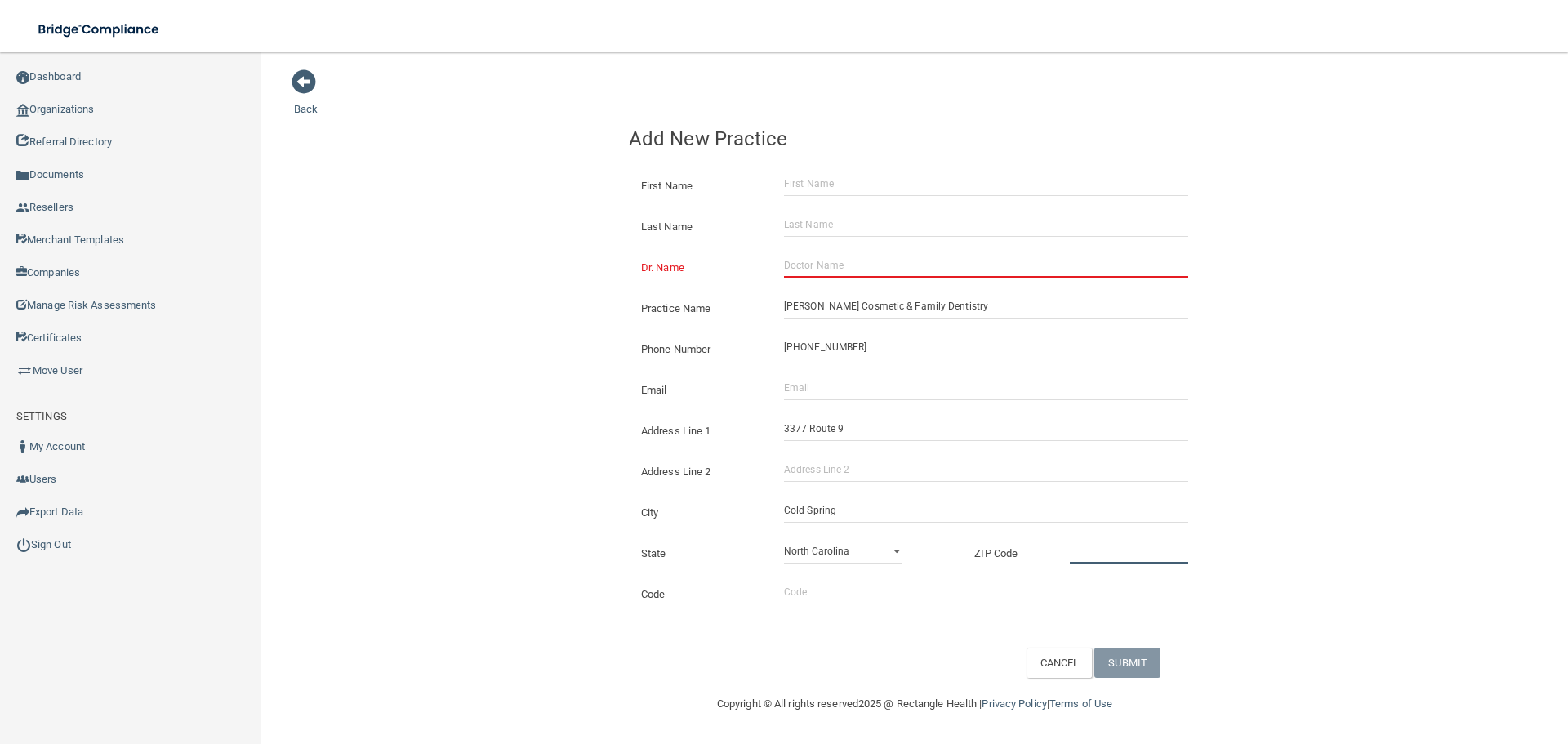
click at [1118, 560] on input "_____" at bounding box center [1129, 551] width 118 height 25
type input "10516"
drag, startPoint x: 517, startPoint y: 473, endPoint x: 494, endPoint y: 473, distance: 23.0
click at [512, 473] on div "Back Add New Practice First Name Last Name Dr. Name Practice Name [PERSON_NAME]…" at bounding box center [915, 373] width 1242 height 609
click at [807, 384] on input "Email" at bounding box center [986, 388] width 404 height 25
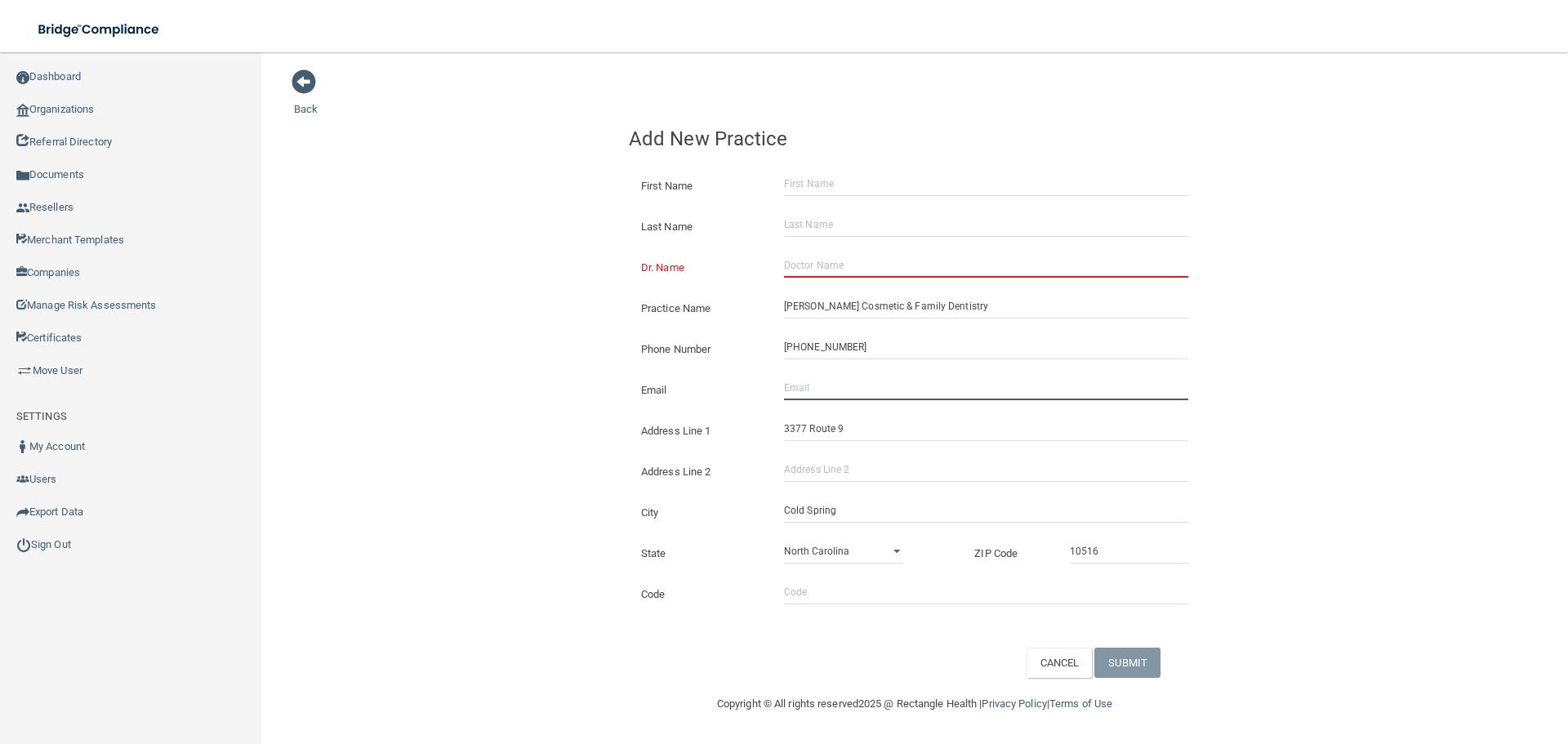
paste input "[EMAIL_ADDRESS][DOMAIN_NAME]"
type input "[EMAIL_ADDRESS][DOMAIN_NAME]"
click at [433, 341] on div "Back Add New Practice First Name Last Name Dr. Name Practice Name [PERSON_NAME]…" at bounding box center [915, 373] width 1242 height 609
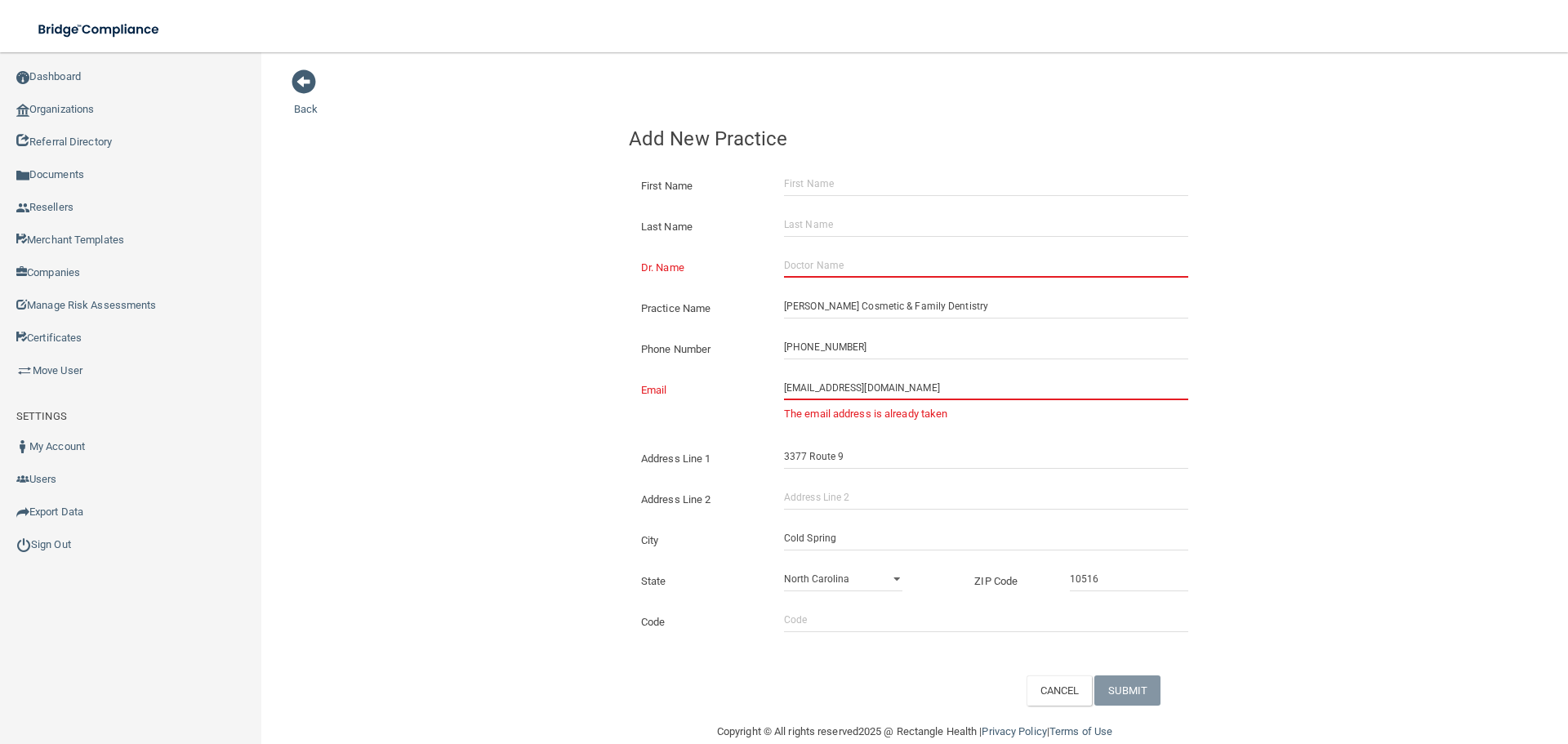
drag, startPoint x: 802, startPoint y: 395, endPoint x: 433, endPoint y: 397, distance: 369.0
click at [505, 397] on div "Back Add New Practice First Name Last Name Dr. Name Practice Name [PERSON_NAME]…" at bounding box center [915, 387] width 1242 height 637
click at [961, 395] on input "[EMAIL_ADDRESS][DOMAIN_NAME]" at bounding box center [986, 388] width 404 height 25
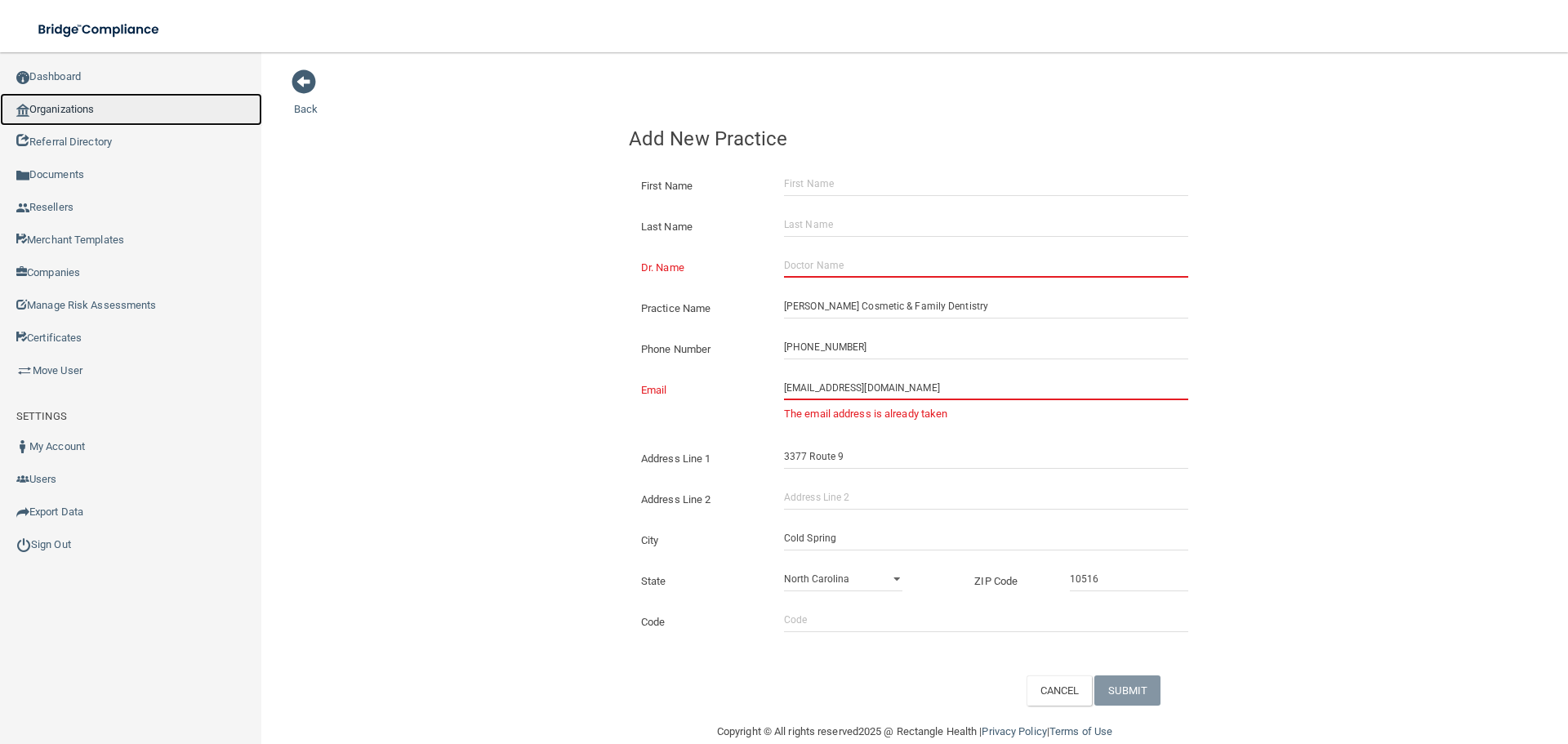
click at [104, 103] on link "Organizations" at bounding box center [131, 110] width 262 height 33
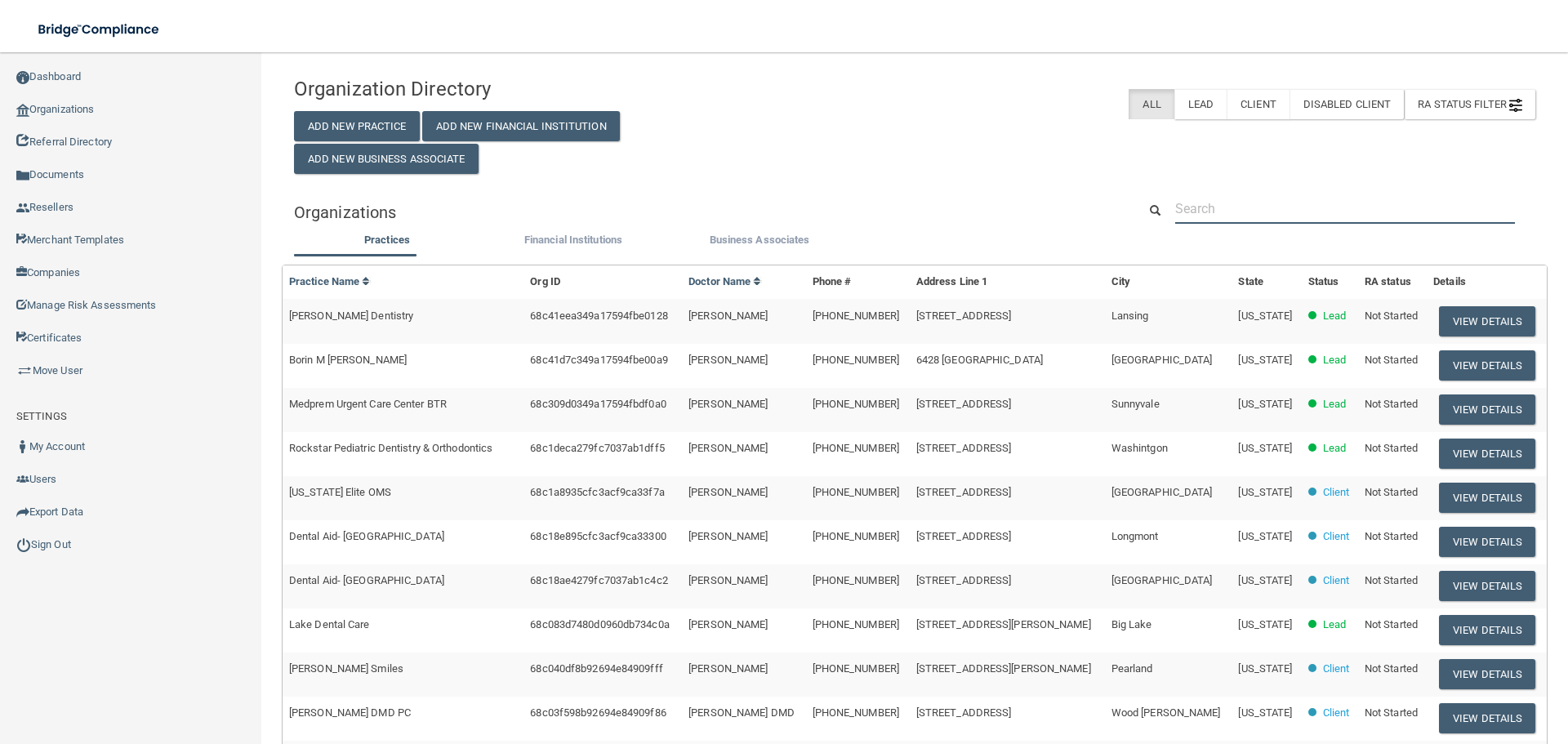
click at [1455, 194] on input "text" at bounding box center [1345, 208] width 340 height 30
paste input "[EMAIL_ADDRESS][DOMAIN_NAME]"
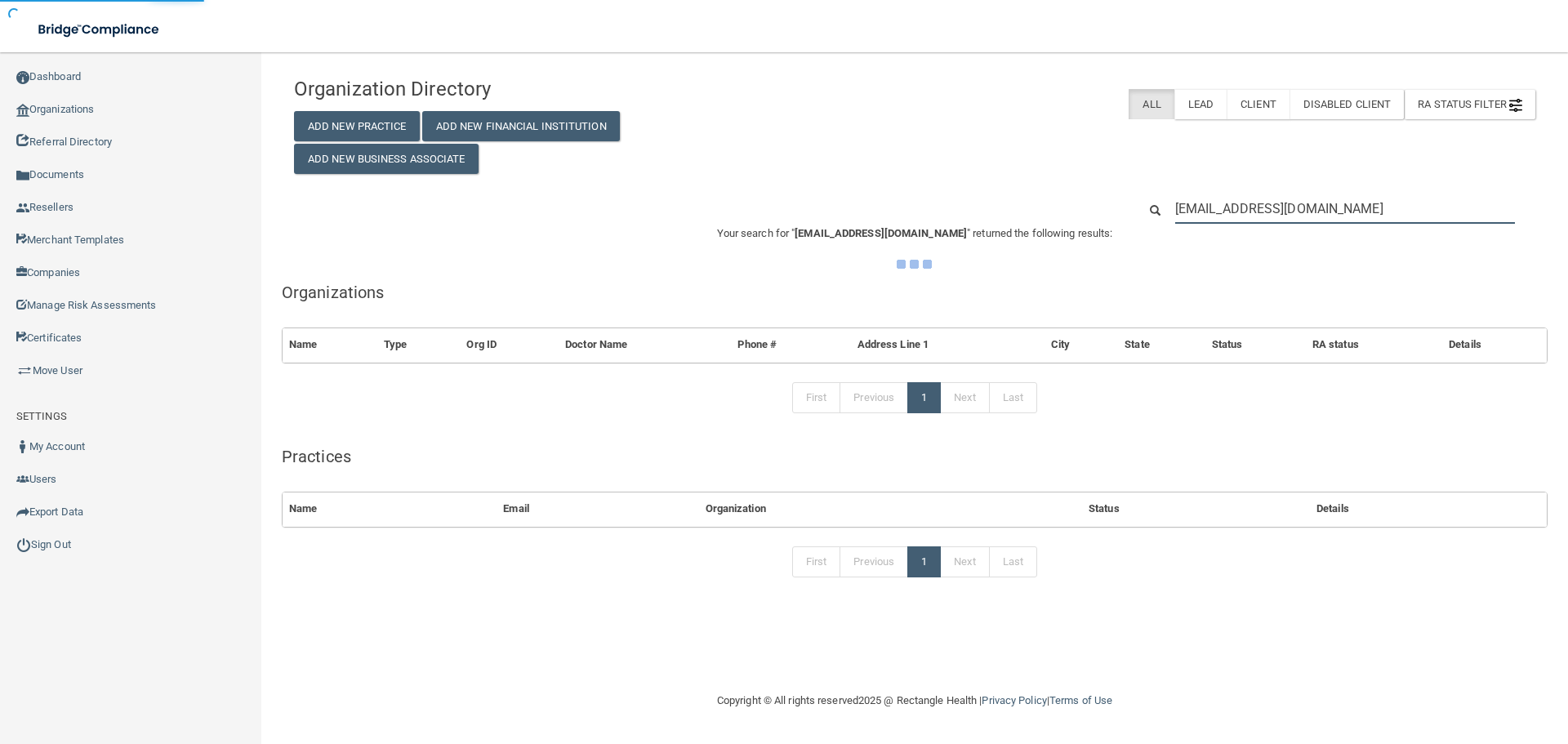
type input "[EMAIL_ADDRESS][DOMAIN_NAME]"
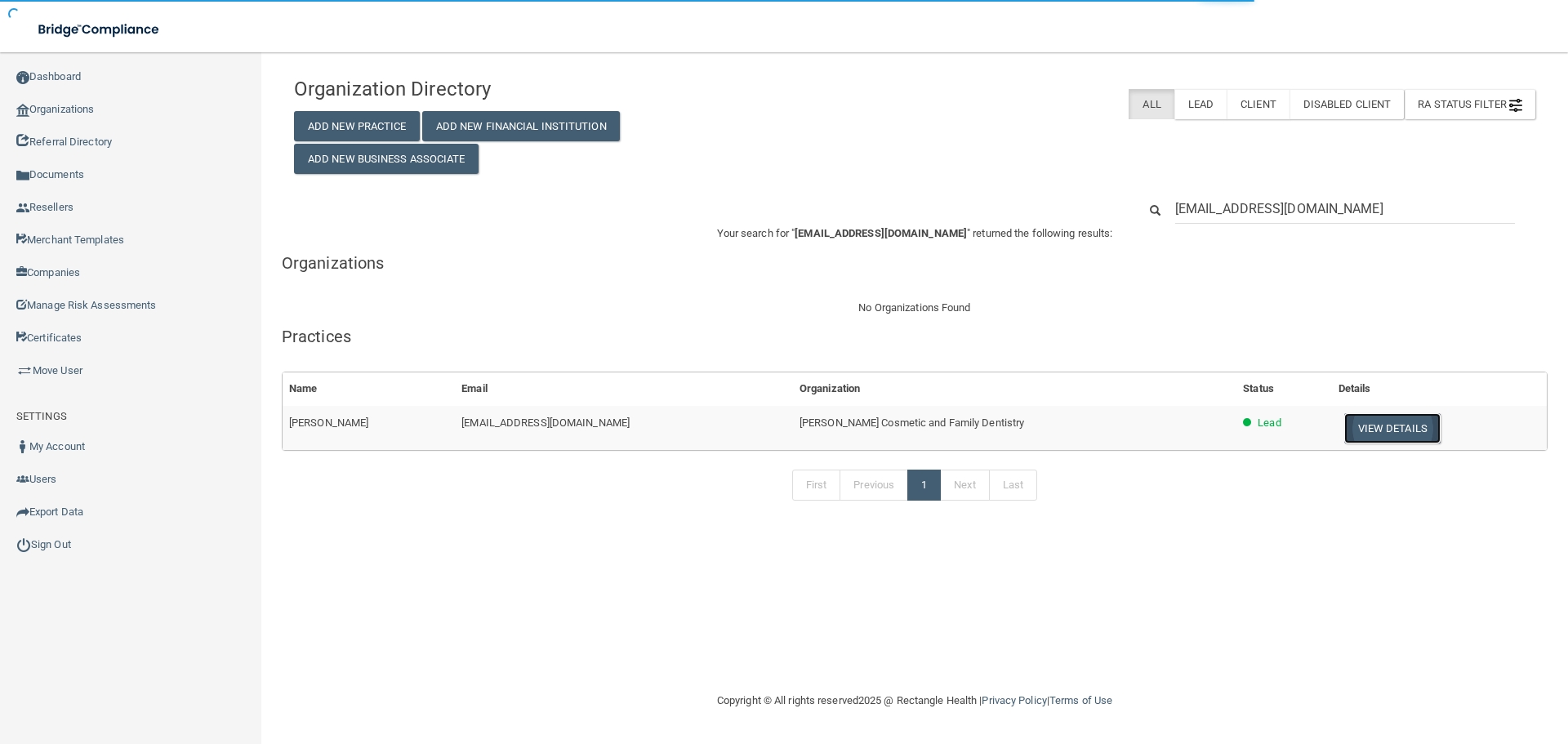
click at [1344, 424] on button "View Details" at bounding box center [1392, 428] width 96 height 30
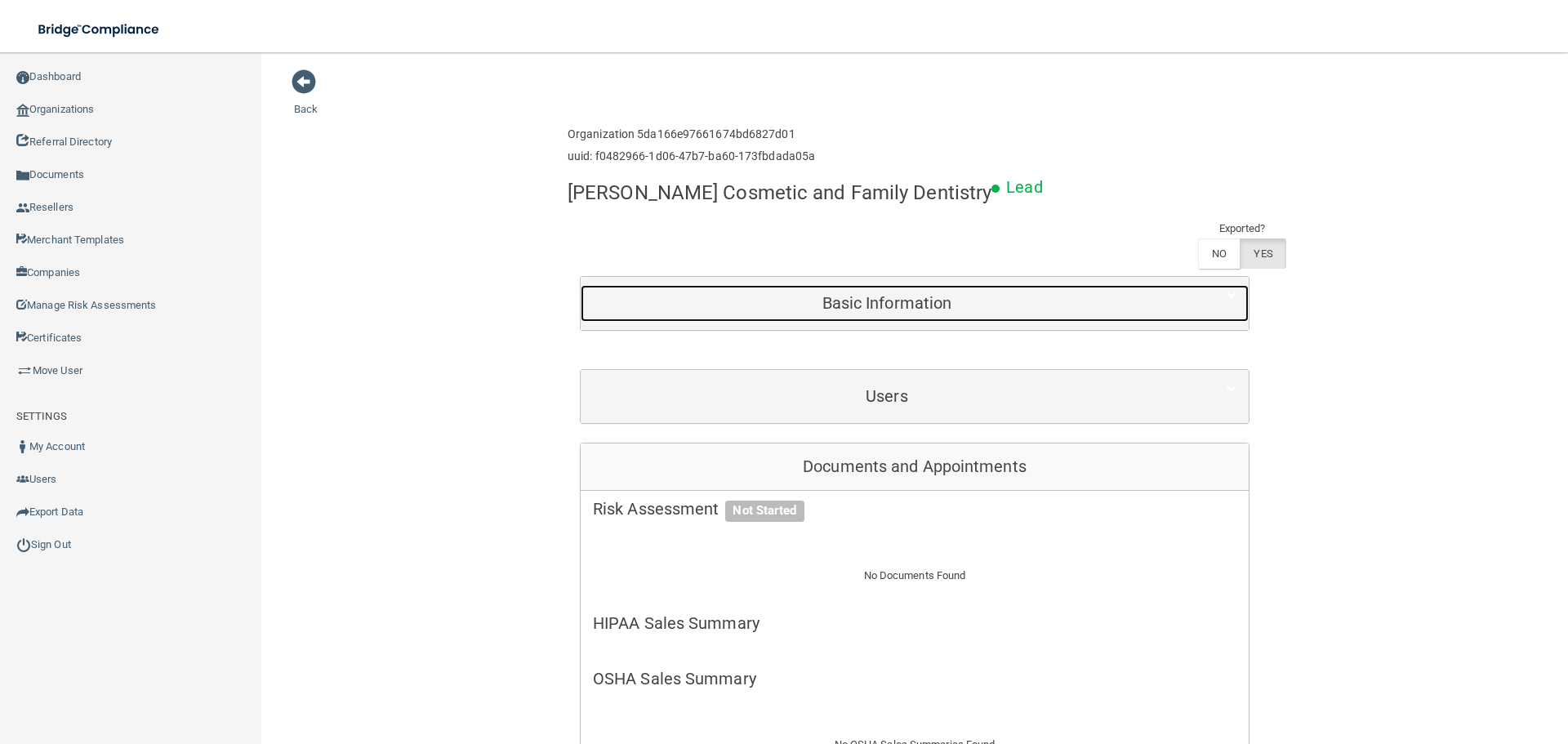
click at [979, 318] on div "Basic Information" at bounding box center [887, 303] width 612 height 37
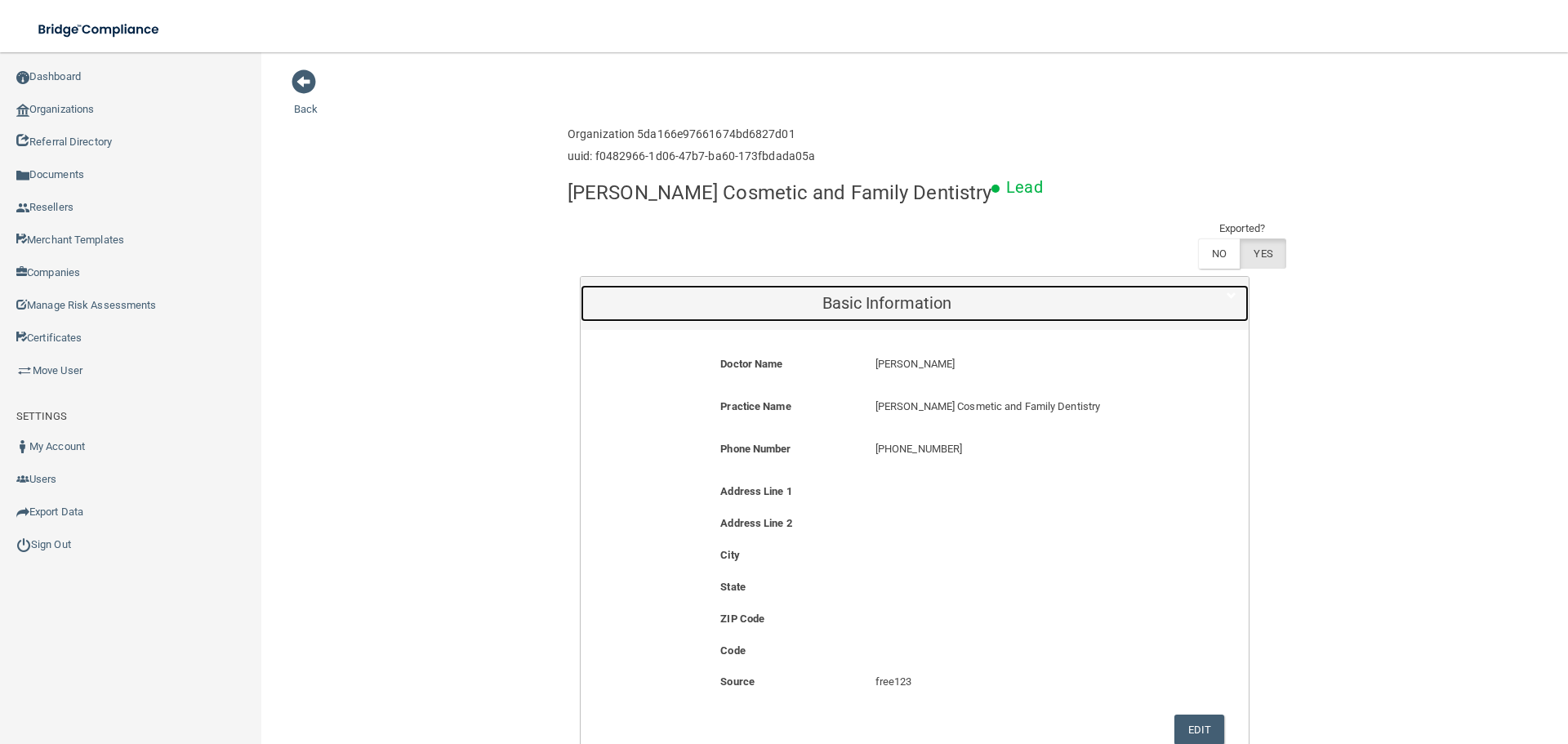
scroll to position [245, 0]
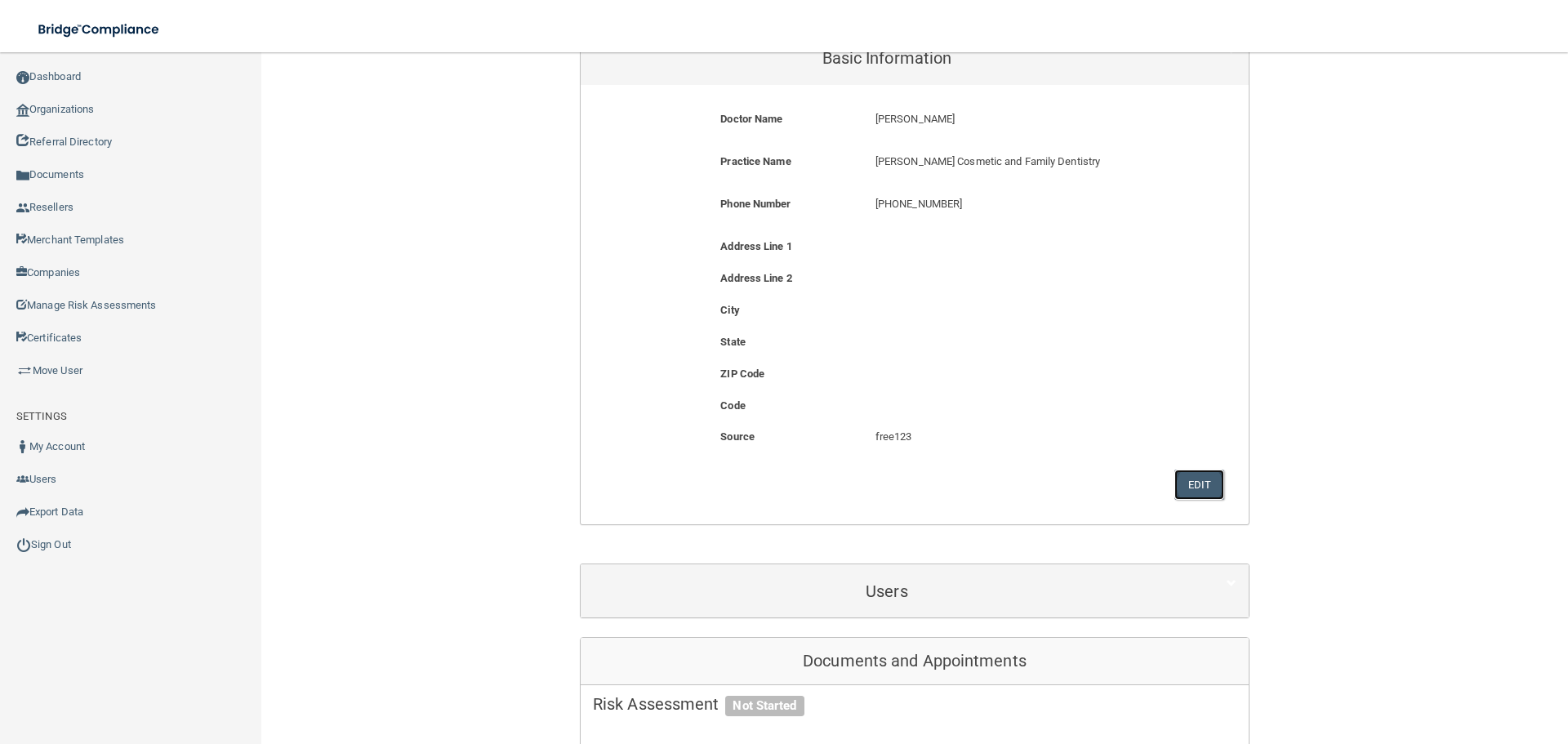
click at [1186, 490] on button "Edit" at bounding box center [1200, 485] width 49 height 30
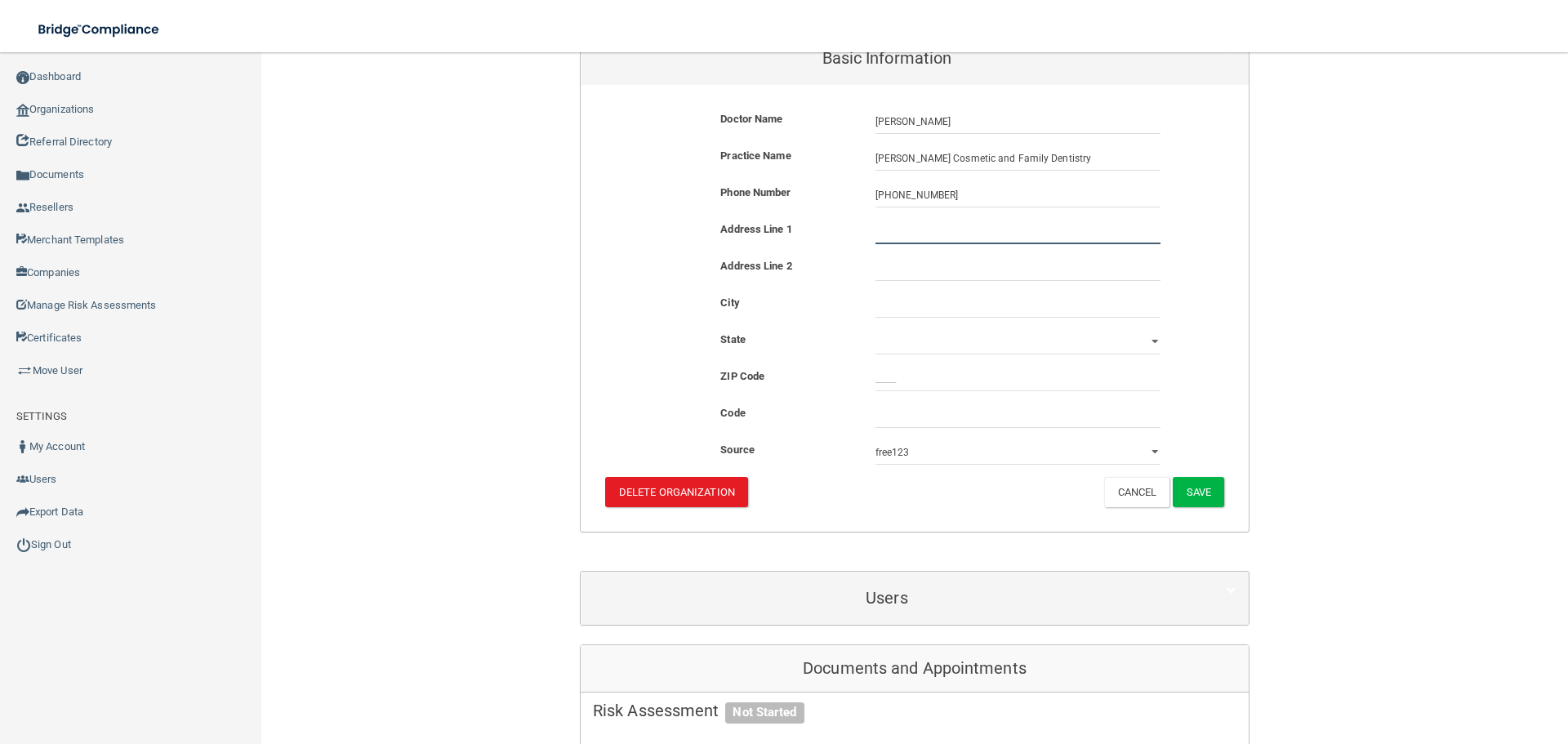
click at [912, 242] on input "text" at bounding box center [1017, 232] width 285 height 25
paste input "3377 Route 9"
type input "3377 Route 9"
click at [900, 307] on input "text" at bounding box center [1017, 305] width 285 height 25
type input "Cold Spring"
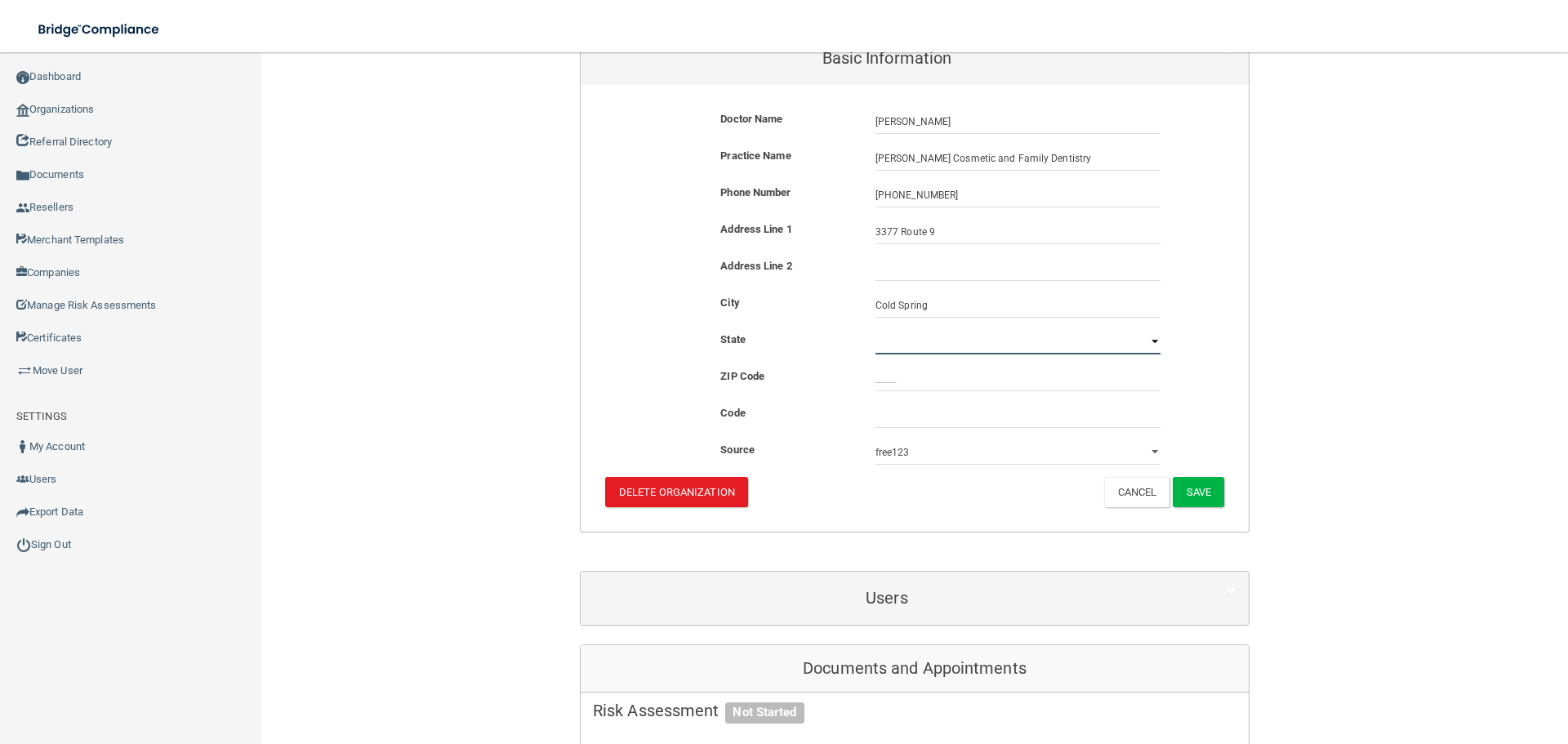
click at [897, 341] on select "[US_STATE] [US_STATE] [US_STATE] [US_STATE] [US_STATE] [US_STATE] [US_STATE] [U…" at bounding box center [1017, 342] width 285 height 25
select select "32"
click at [875, 330] on select "[US_STATE] [US_STATE] [US_STATE] [US_STATE] [US_STATE] [US_STATE] [US_STATE] [U…" at bounding box center [1017, 342] width 285 height 25
click at [943, 388] on input "_____" at bounding box center [1017, 378] width 285 height 25
type input "10516"
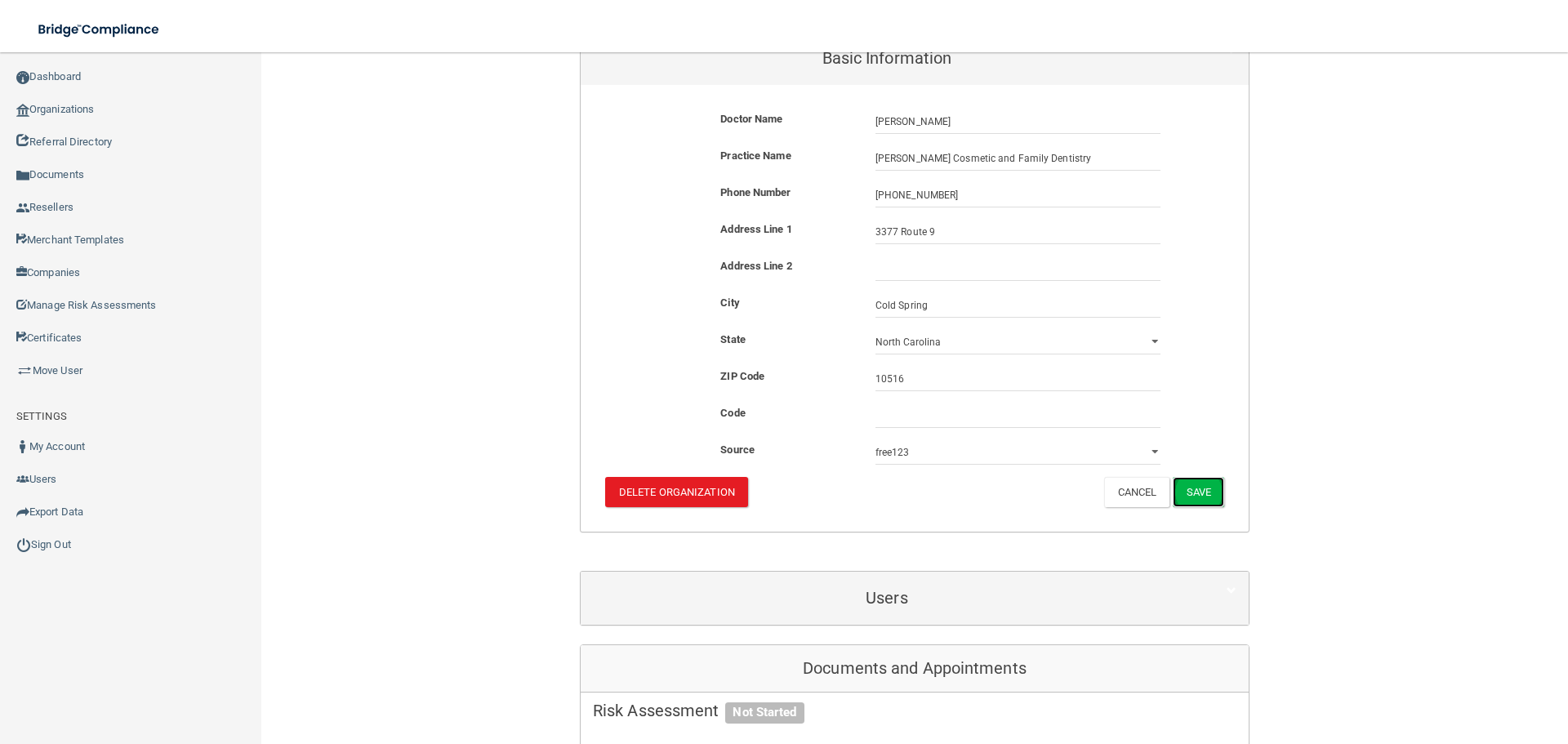
click at [1173, 493] on button "Save" at bounding box center [1199, 492] width 51 height 30
